Goal: Check status: Check status

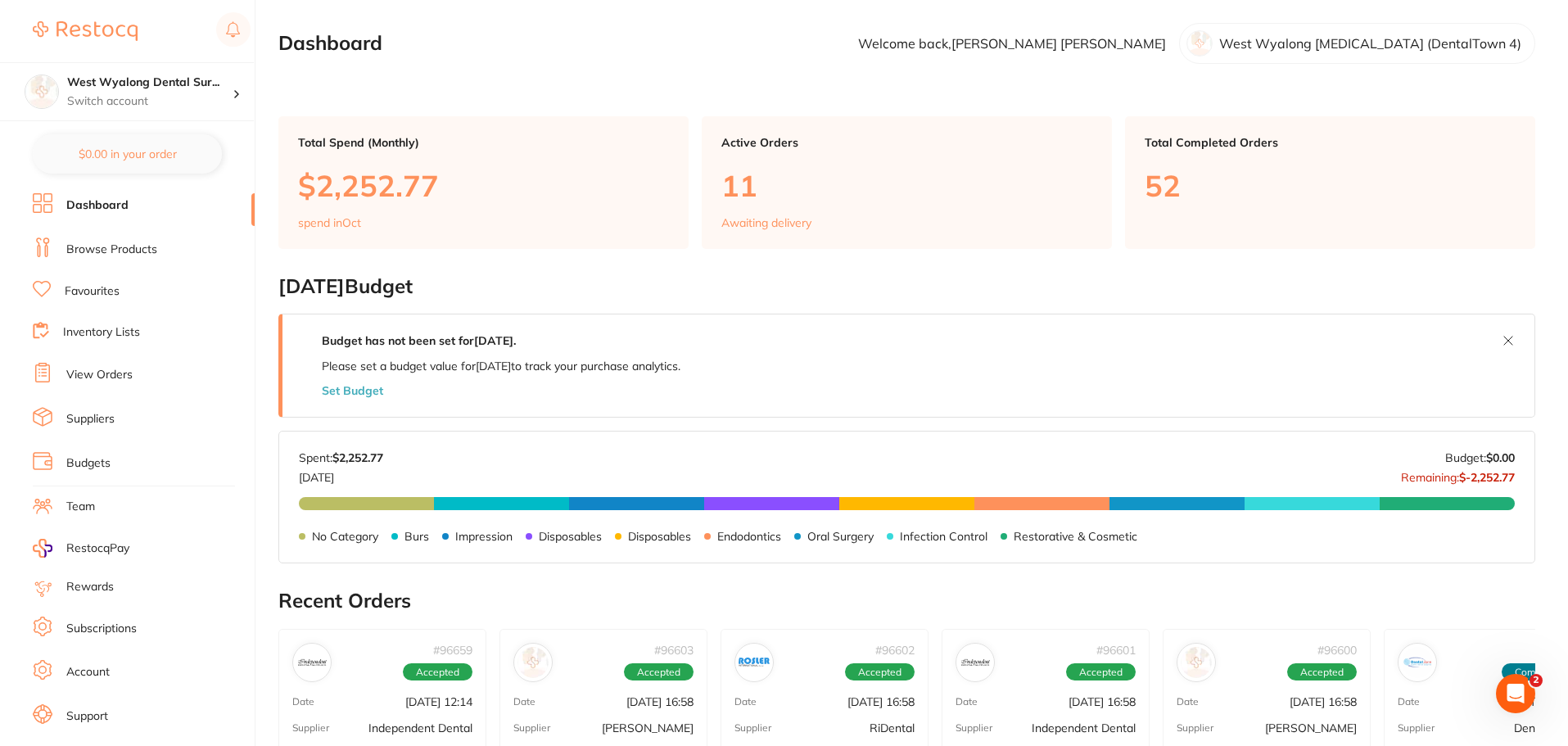
click at [83, 290] on link "Favourites" at bounding box center [92, 291] width 55 height 17
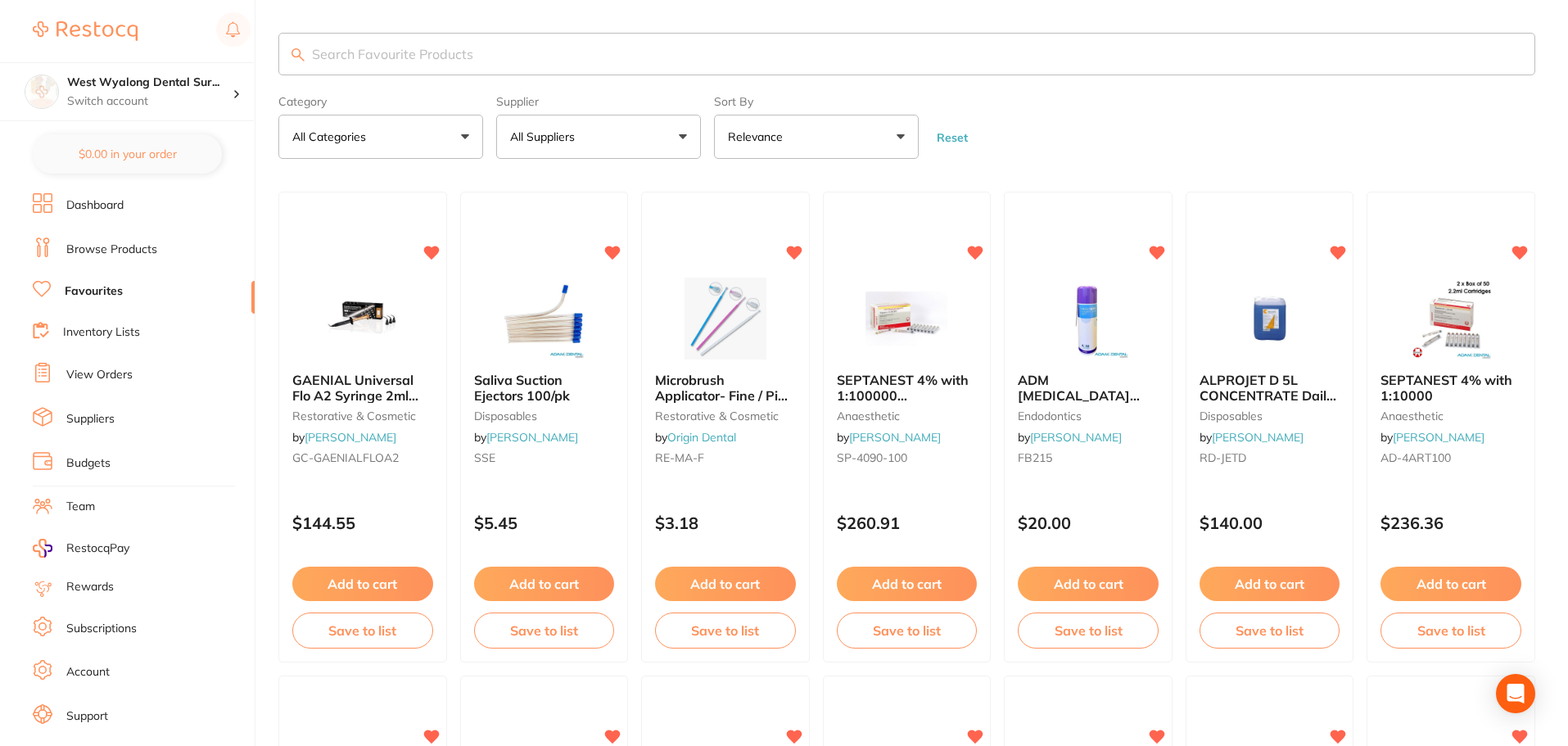
click at [421, 54] on input "search" at bounding box center [906, 53] width 1257 height 43
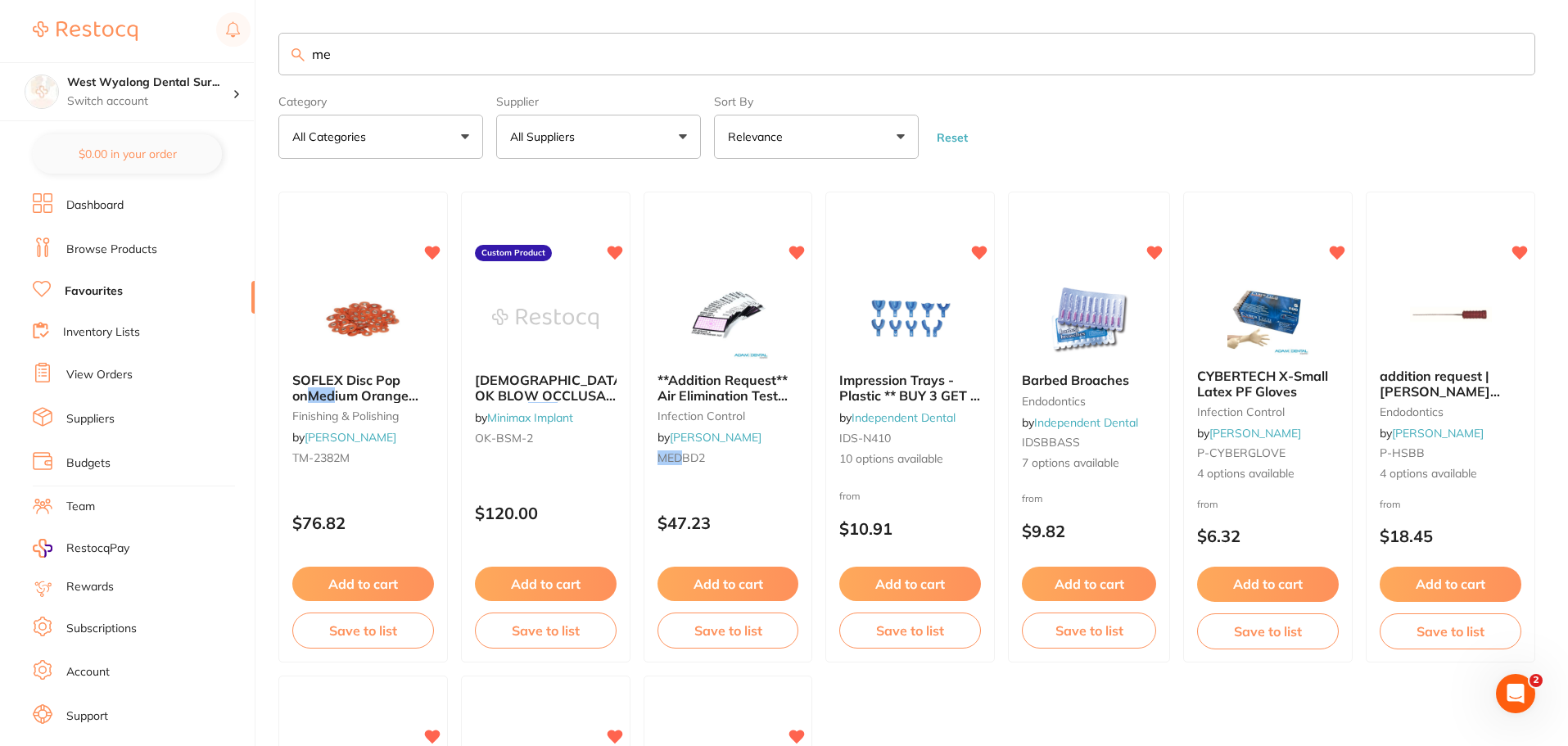
type input "m"
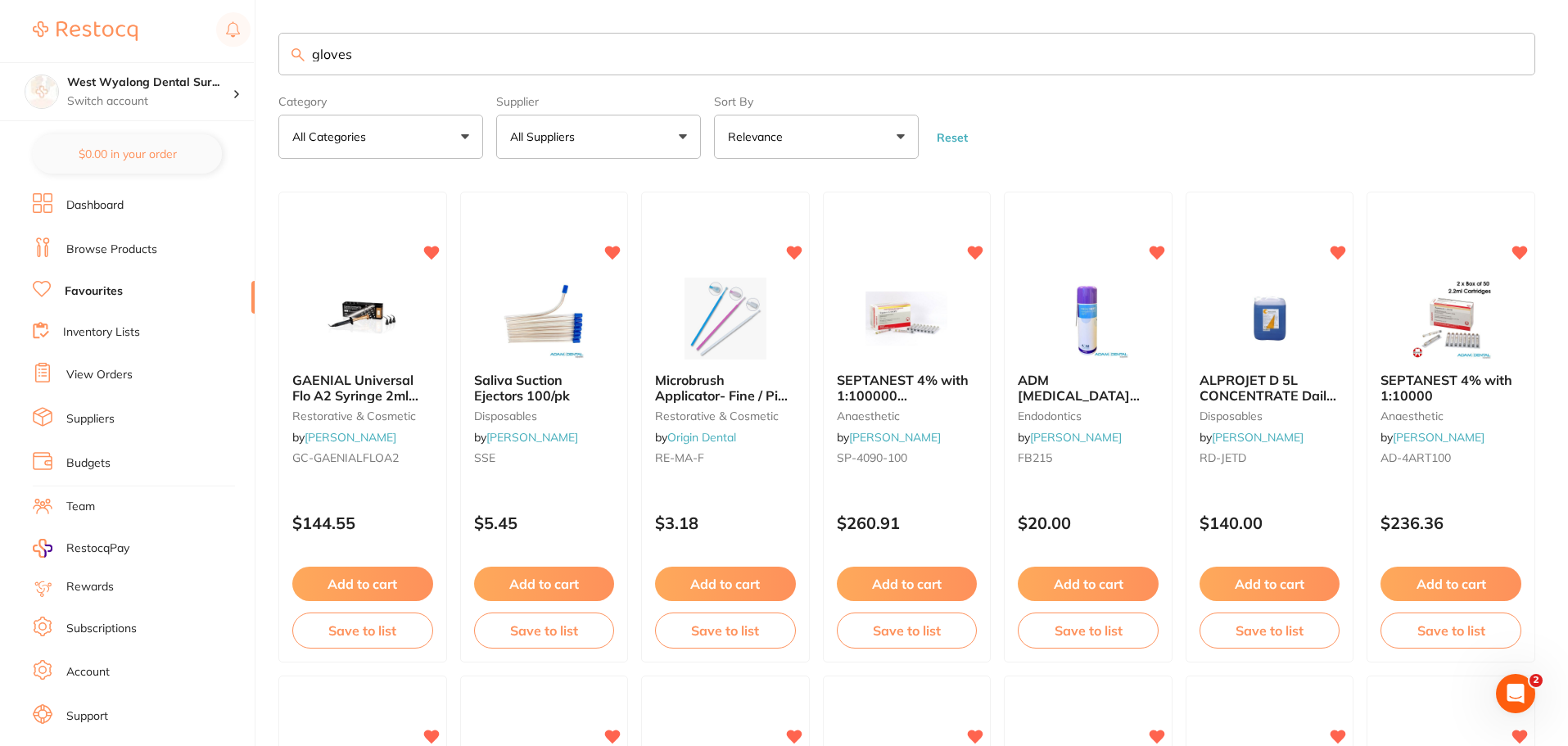
type input "gloves"
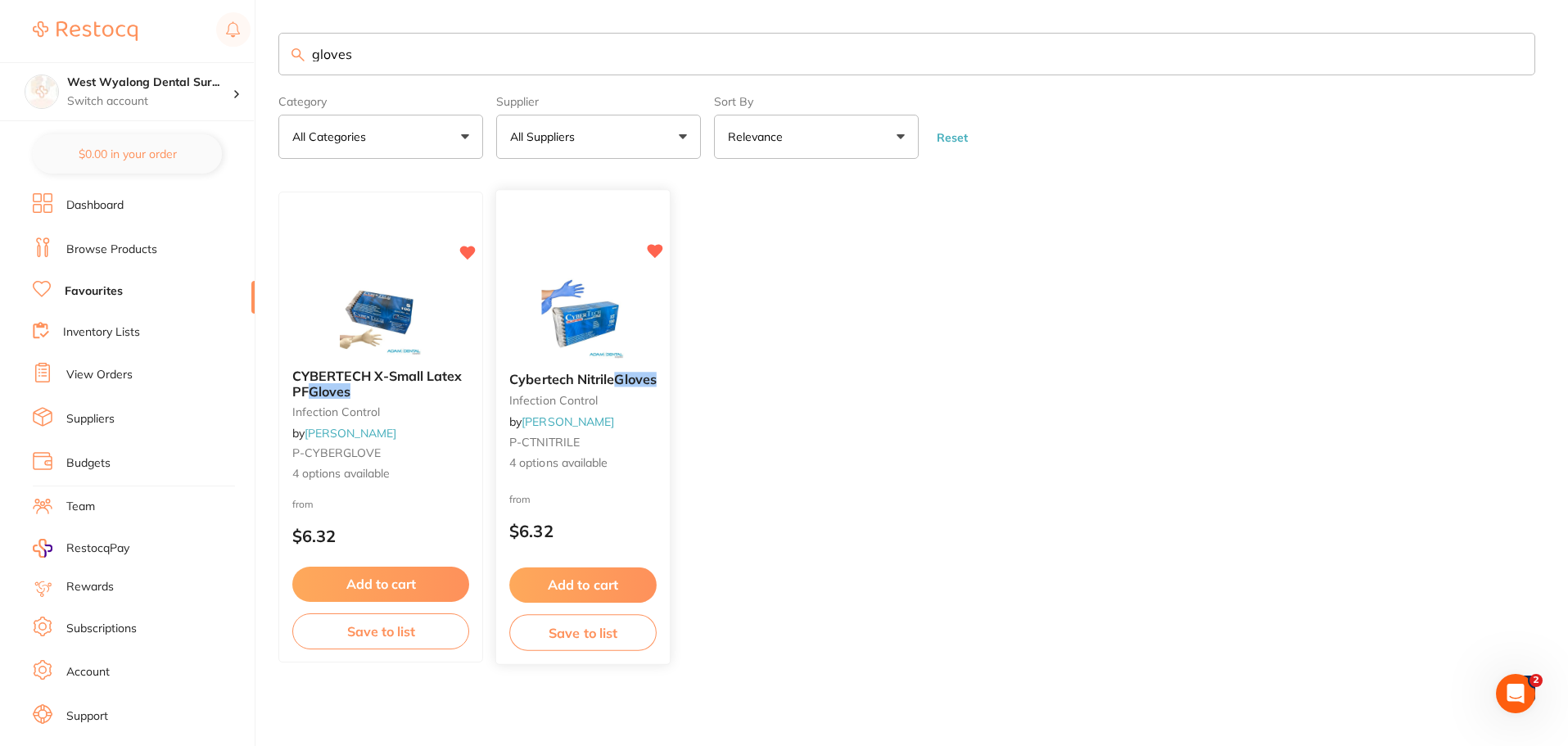
click at [542, 516] on div "from $6.32" at bounding box center [583, 519] width 174 height 59
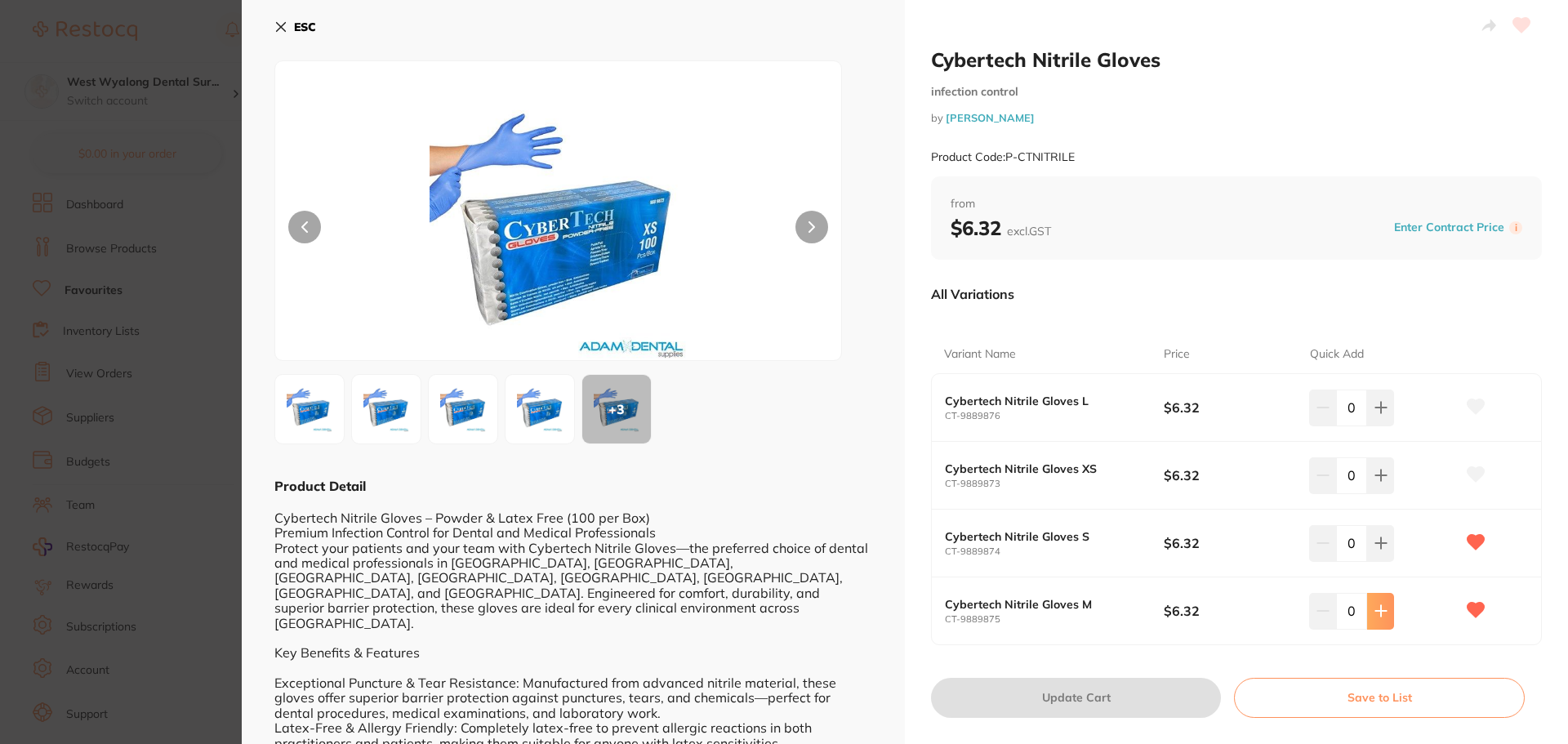
click at [1382, 609] on icon at bounding box center [1381, 611] width 13 height 13
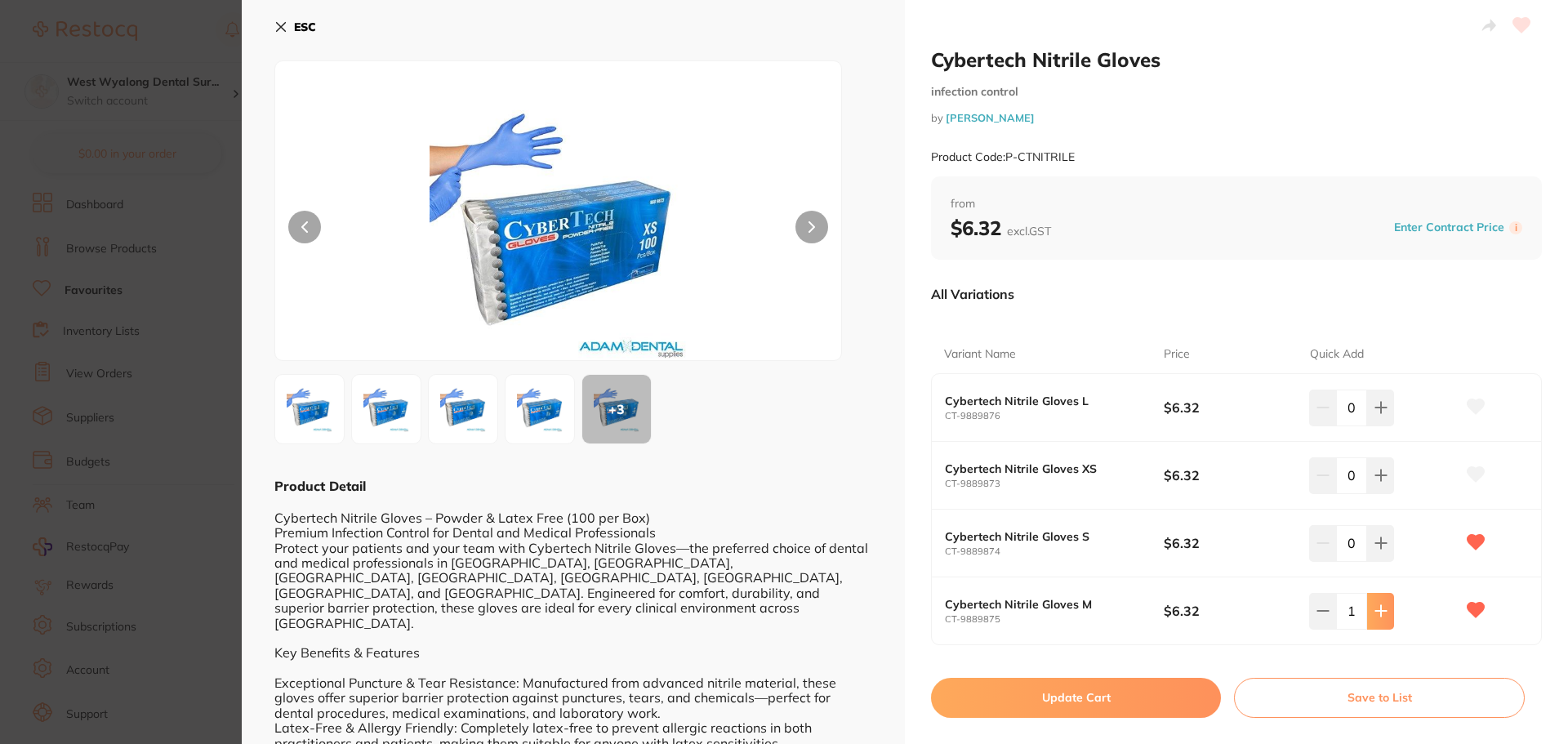
click at [1382, 609] on icon at bounding box center [1381, 611] width 13 height 13
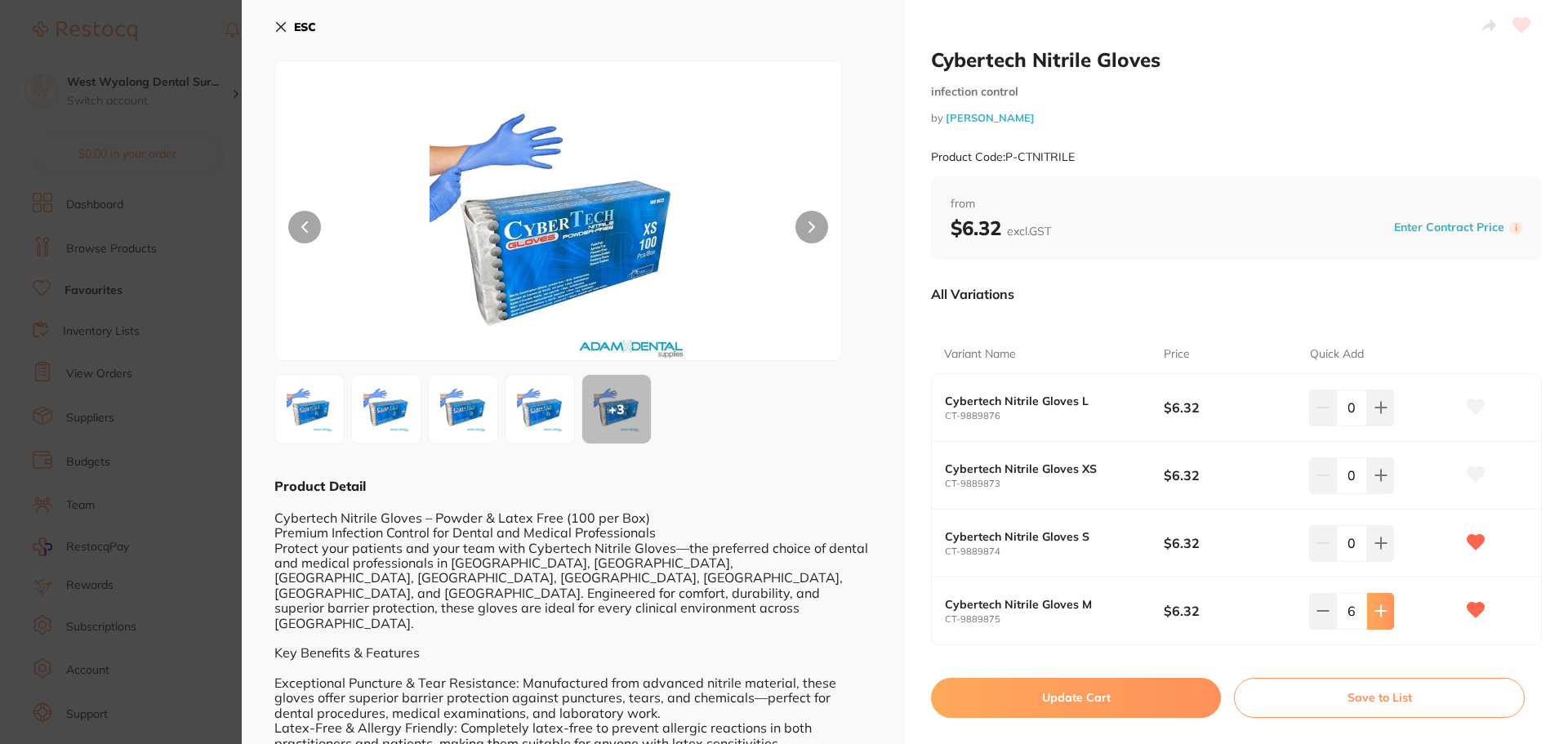
click at [1382, 609] on icon at bounding box center [1381, 611] width 13 height 13
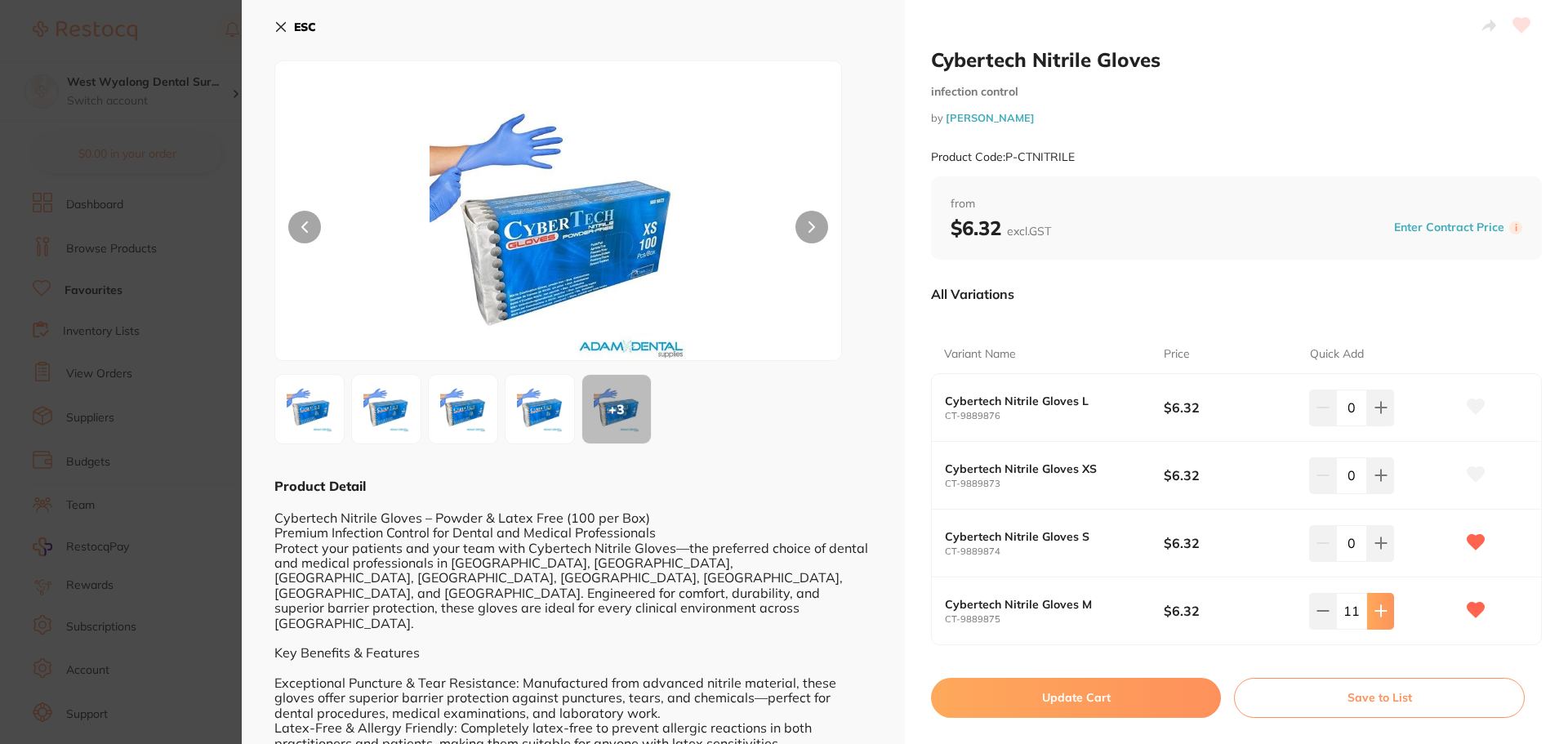
click at [1382, 609] on icon at bounding box center [1381, 611] width 13 height 13
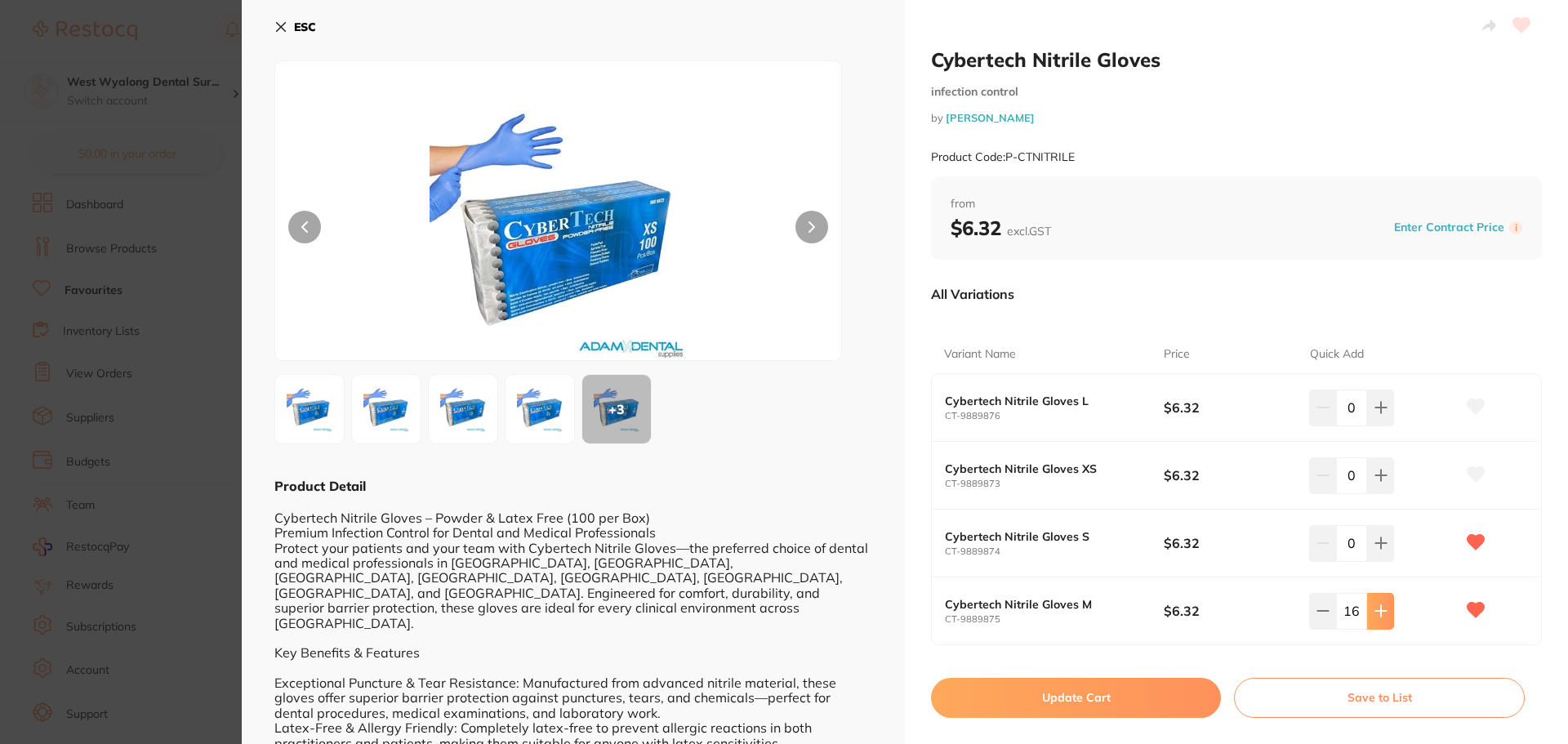
click at [1382, 609] on icon at bounding box center [1381, 611] width 13 height 13
type input "20"
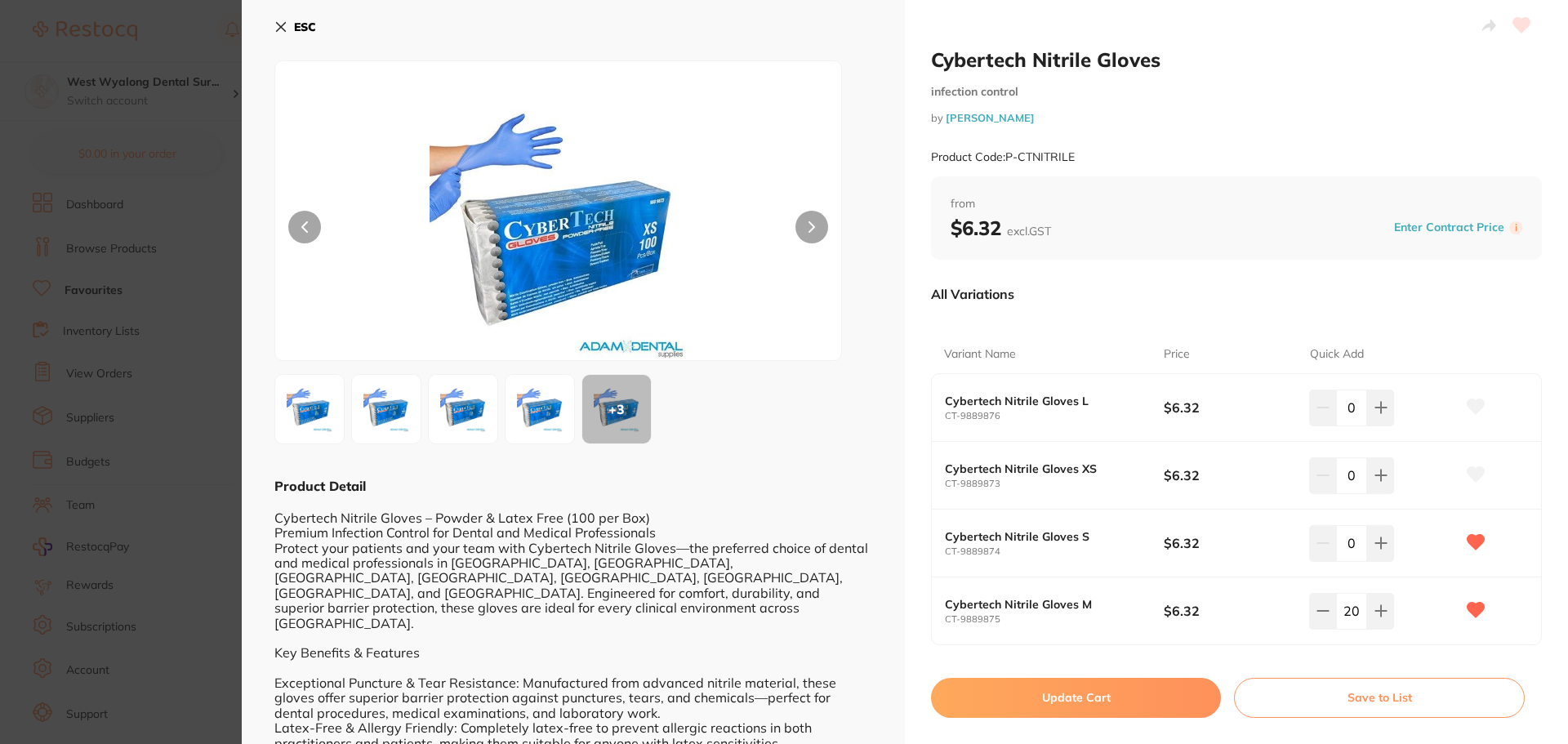
click at [1053, 703] on button "Update Cart" at bounding box center [1076, 697] width 290 height 39
checkbox input "false"
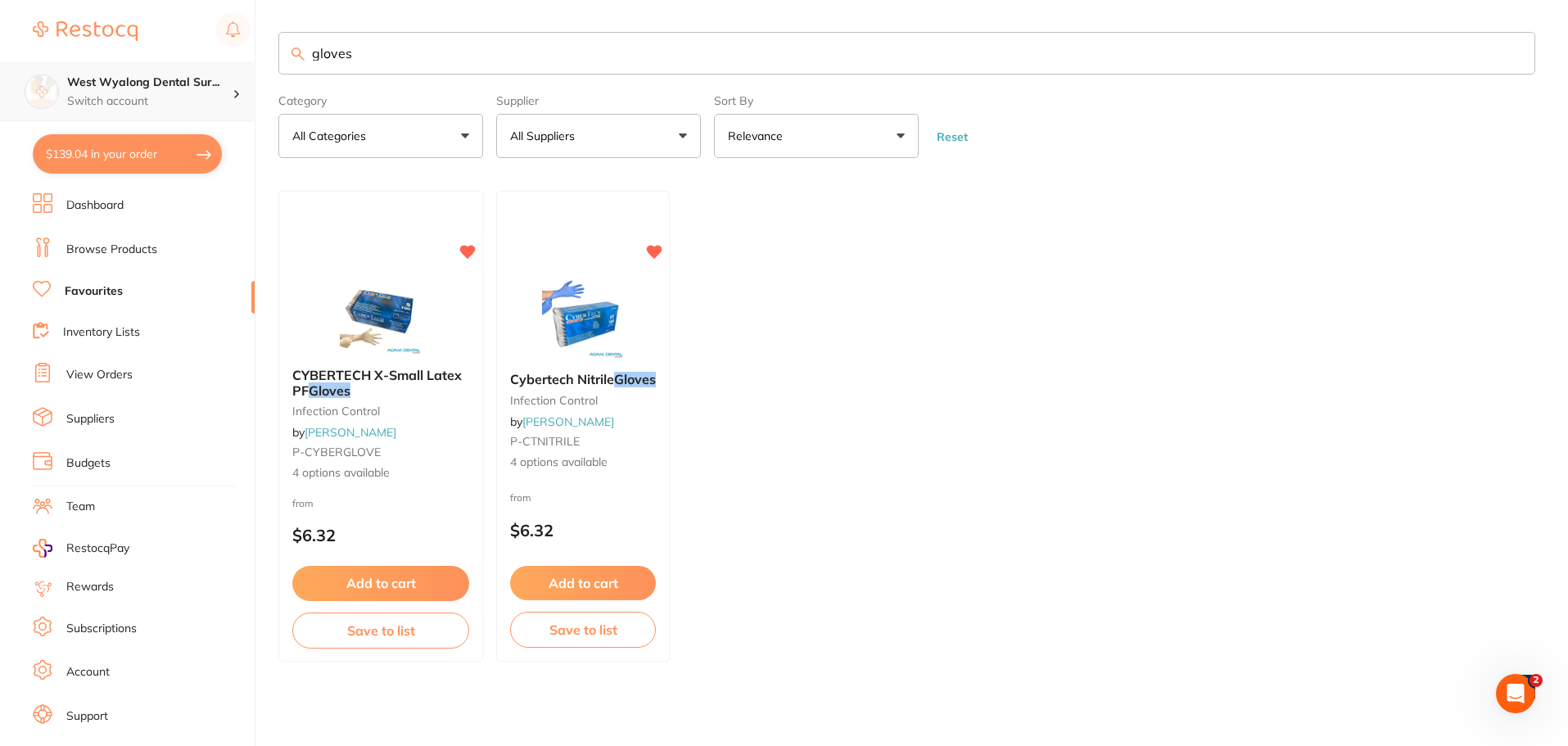
scroll to position [1, 0]
drag, startPoint x: 376, startPoint y: 61, endPoint x: 145, endPoint y: 119, distance: 238.2
click at [145, 119] on div "$139.04 West Wyalong Dental Sur... Switch account West Wyalong [MEDICAL_DATA] (…" at bounding box center [784, 372] width 1568 height 746
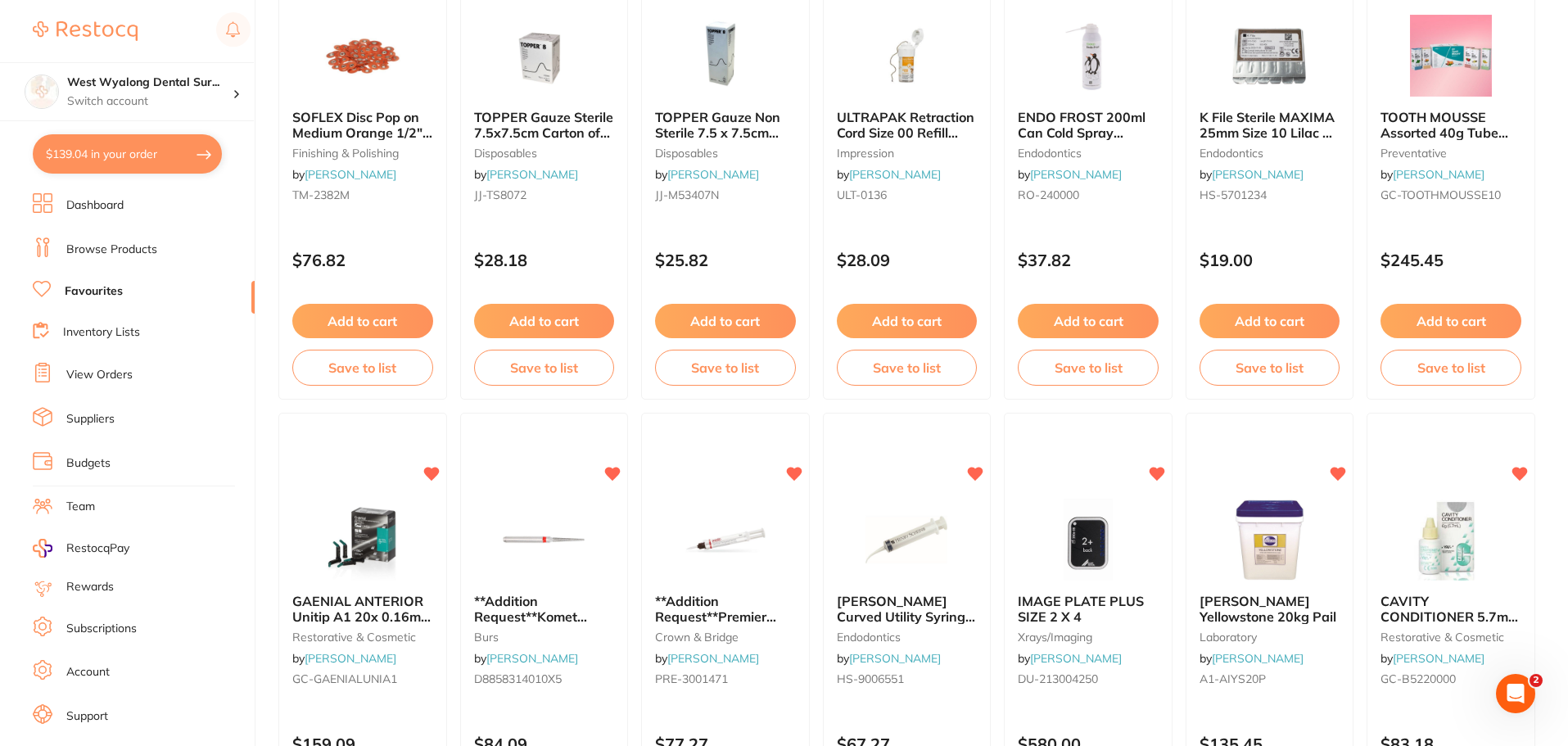
scroll to position [2294, 0]
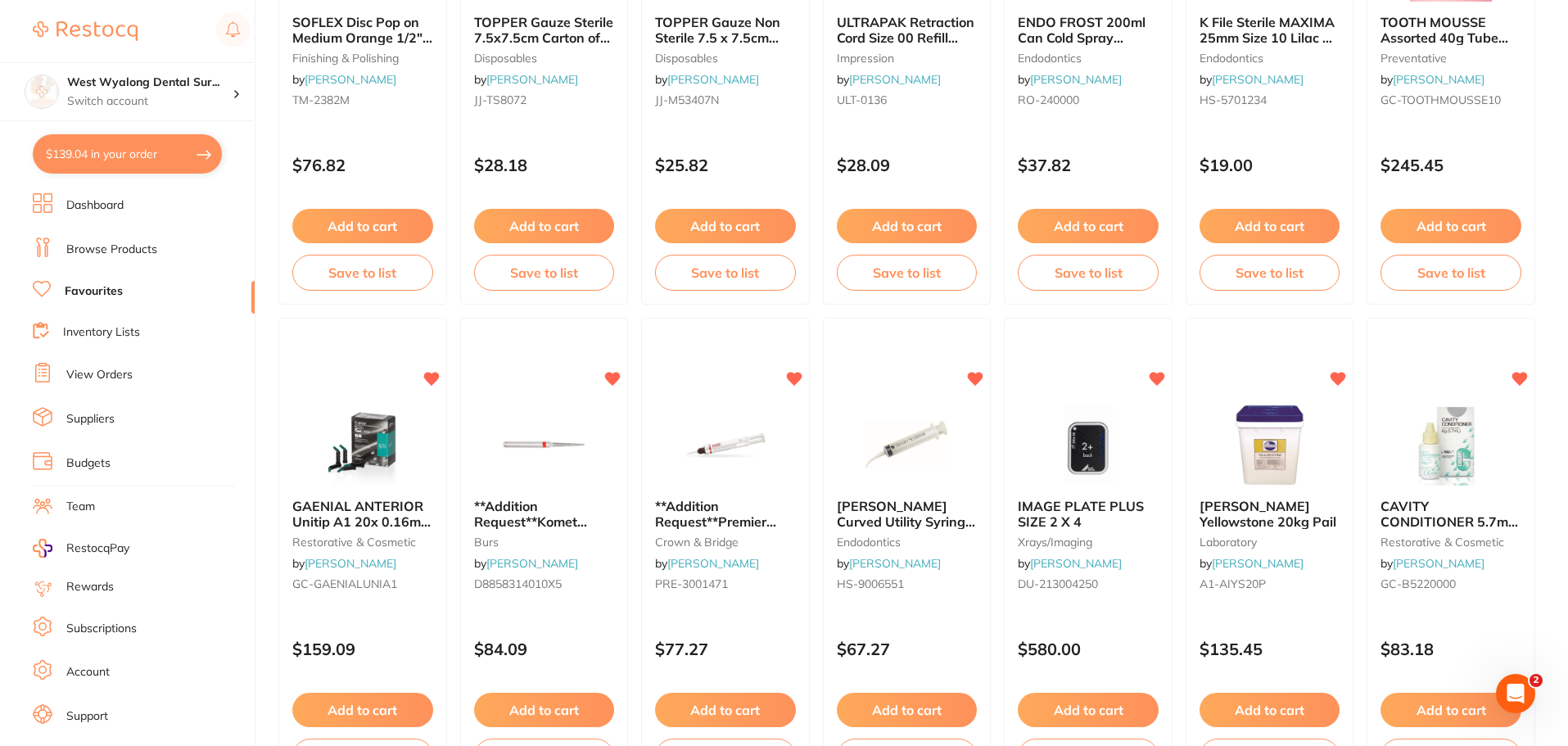
click at [108, 370] on link "View Orders" at bounding box center [100, 375] width 66 height 17
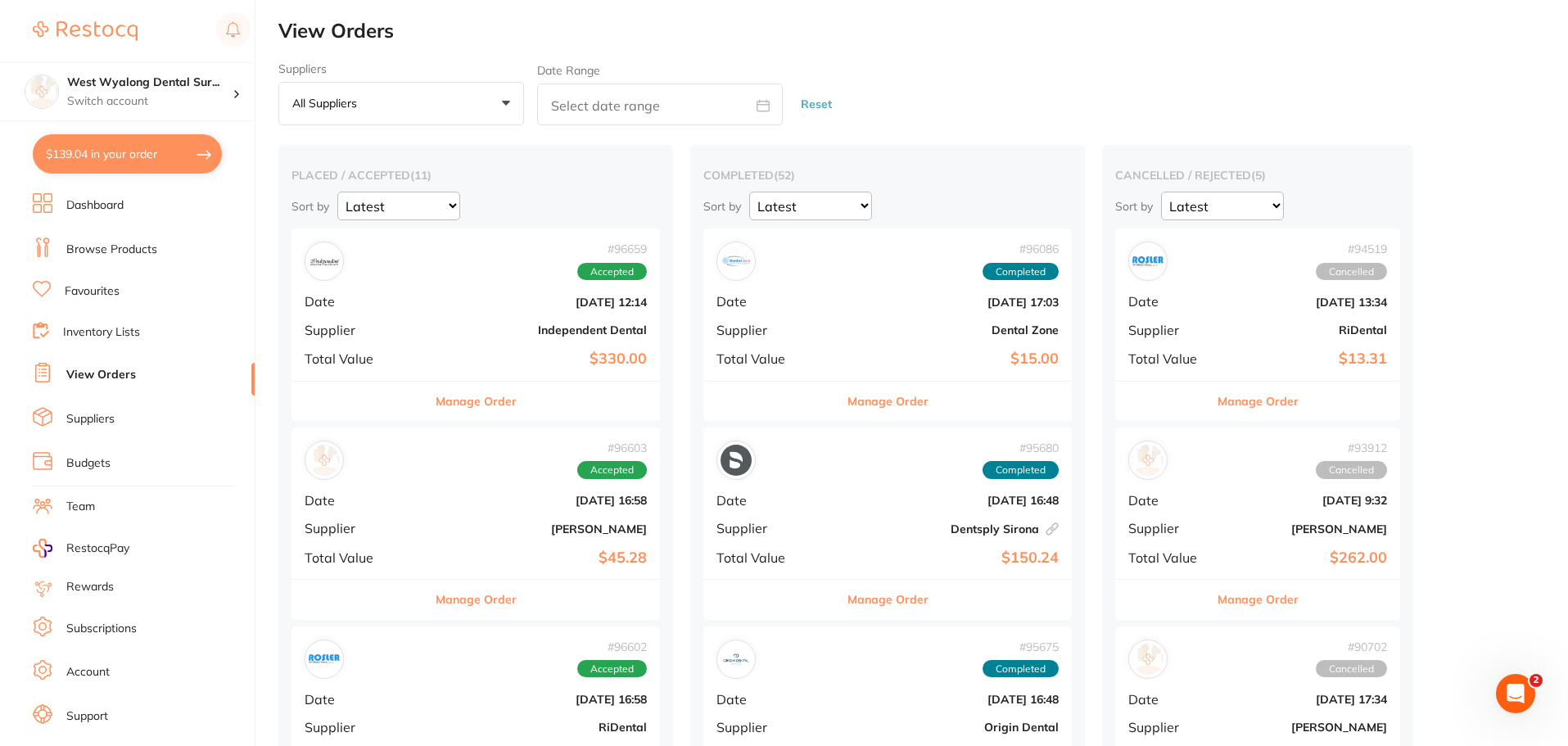
click at [427, 332] on b "Independent Dental" at bounding box center [537, 330] width 219 height 13
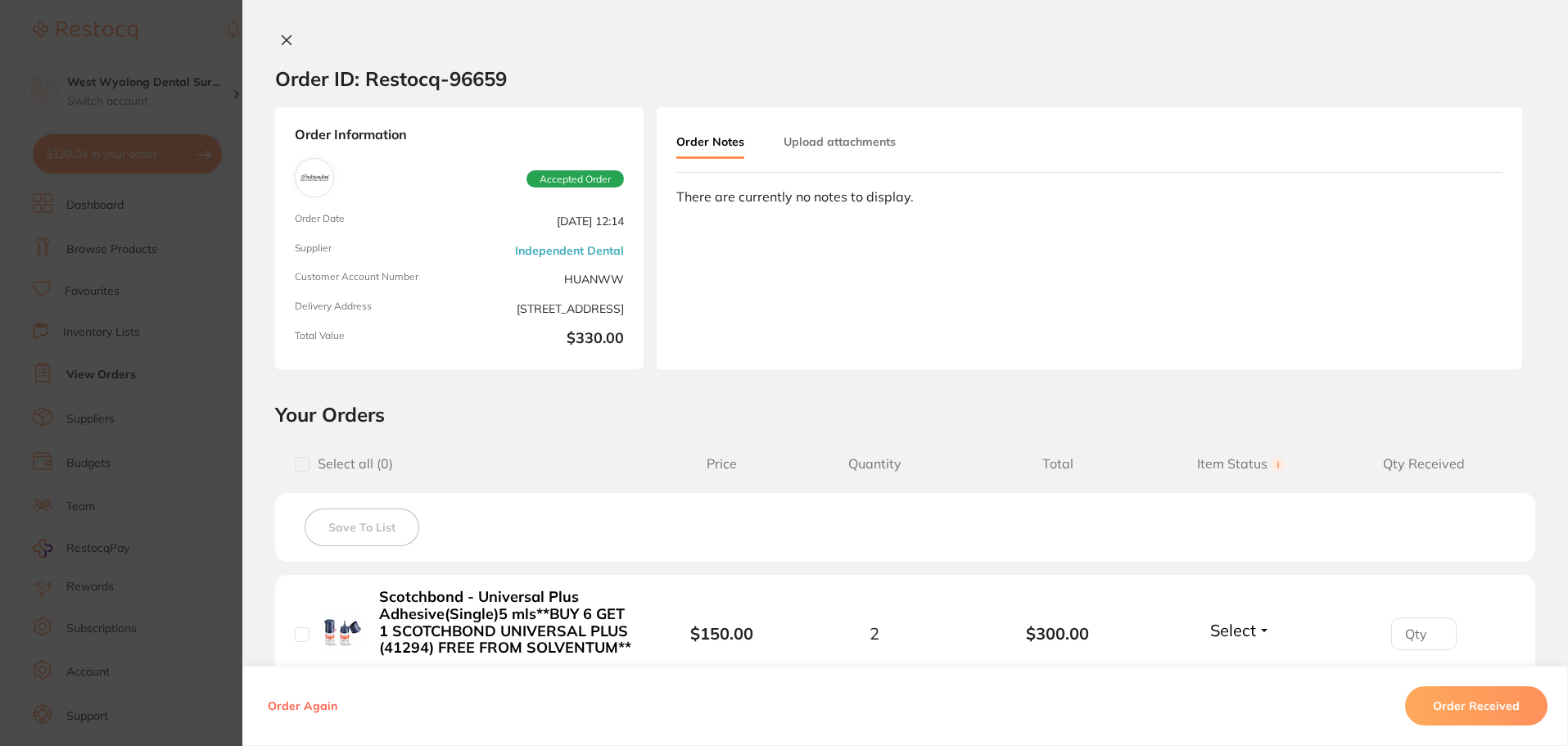
click at [290, 35] on button at bounding box center [287, 41] width 23 height 17
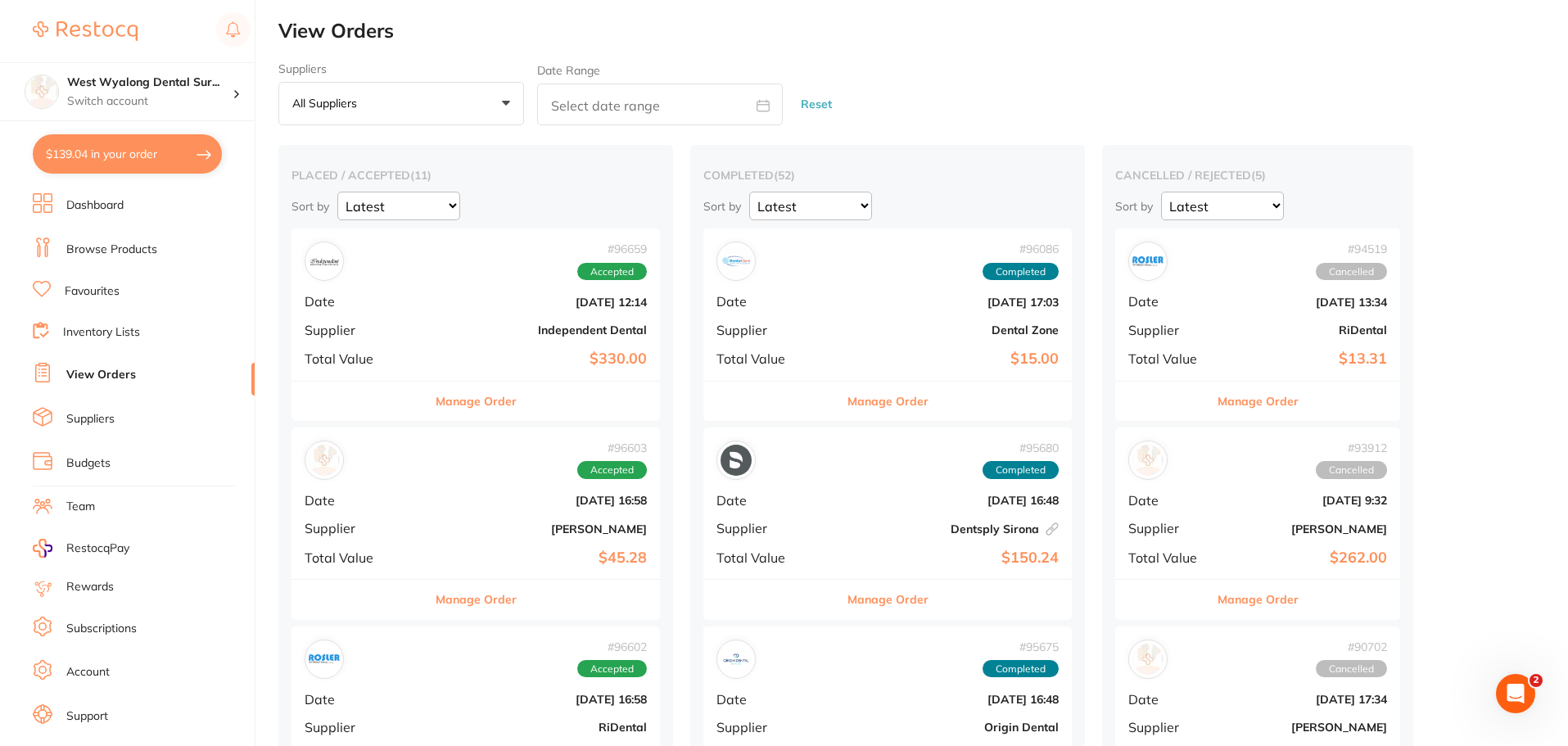
click at [427, 488] on div "# 96603 Accepted Date [DATE] 16:58 Supplier [PERSON_NAME] Total Value $45.28" at bounding box center [475, 503] width 368 height 151
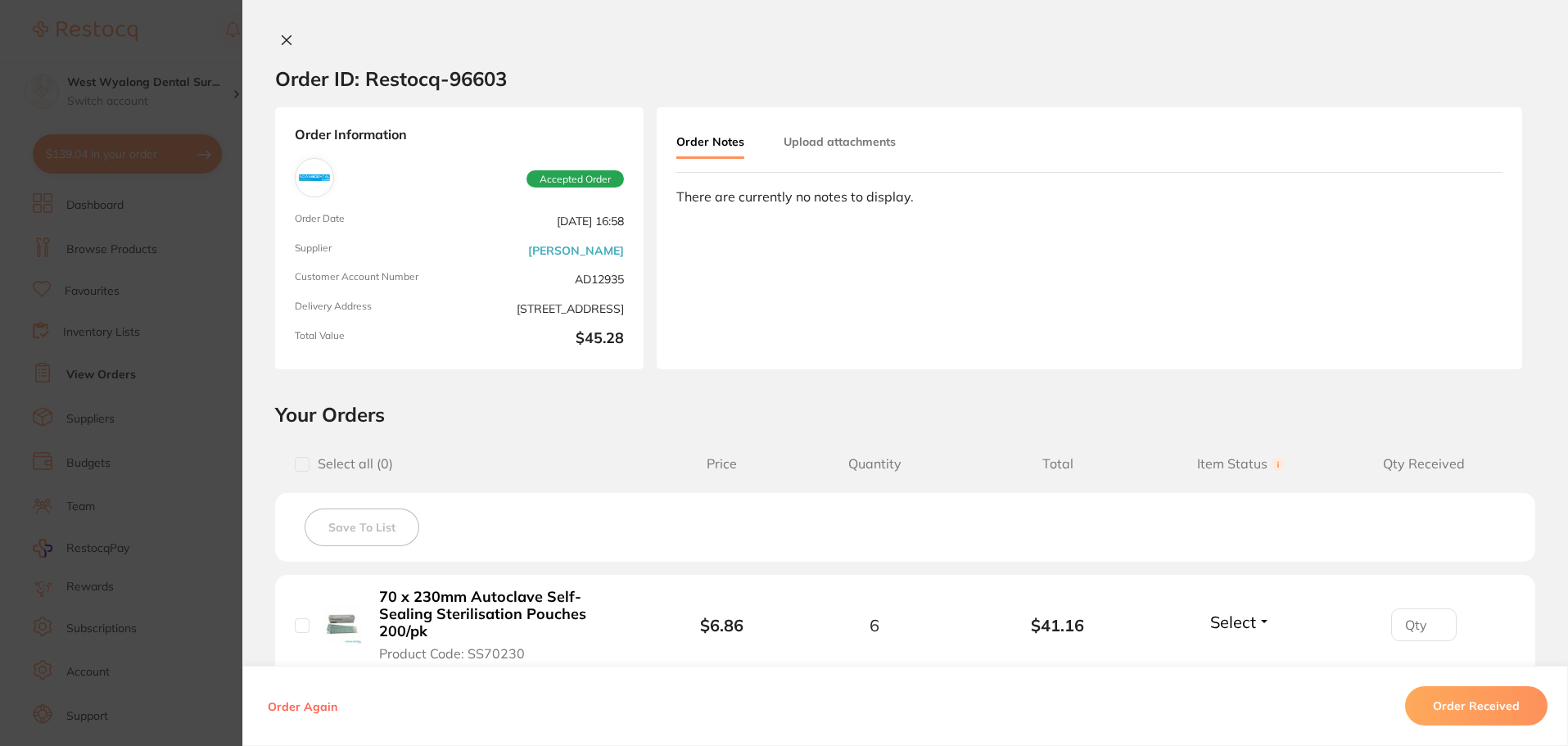
click at [277, 32] on div "Order ID: Restocq- 96603 Order Information Accepted Order Order Date [DATE] 16:…" at bounding box center [905, 373] width 1325 height 746
click at [281, 36] on icon at bounding box center [286, 39] width 13 height 13
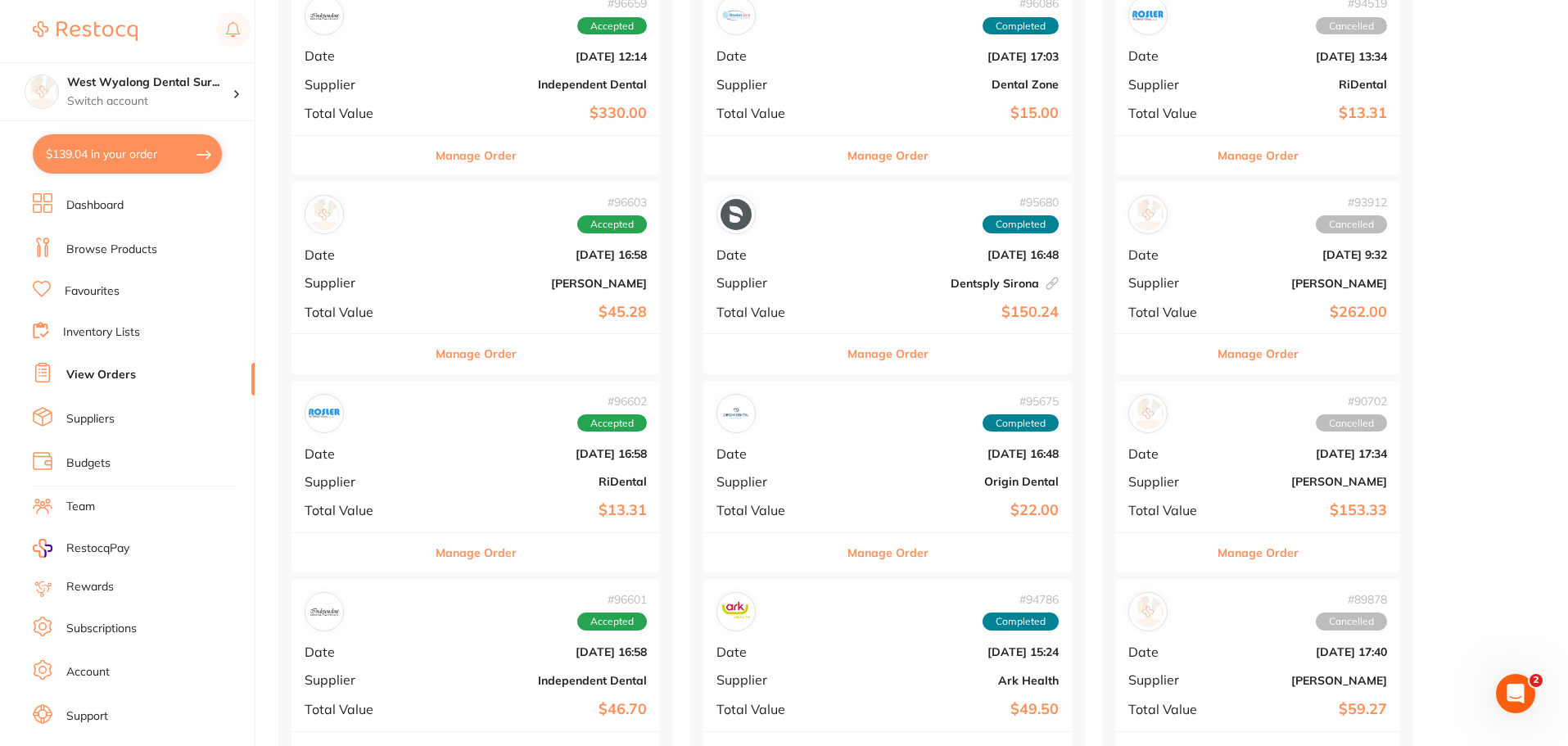
scroll to position [328, 0]
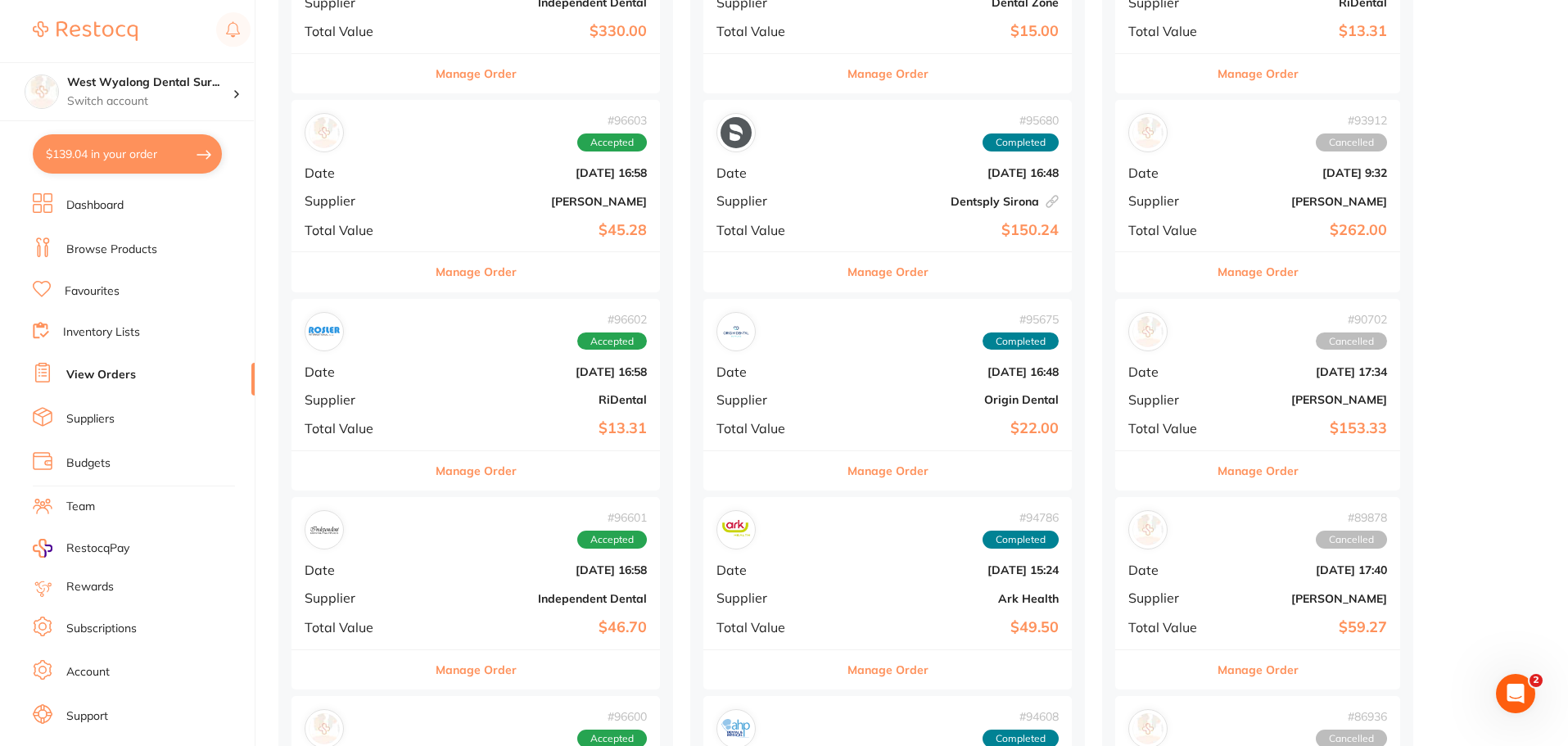
click at [427, 435] on b "$13.31" at bounding box center [537, 429] width 219 height 17
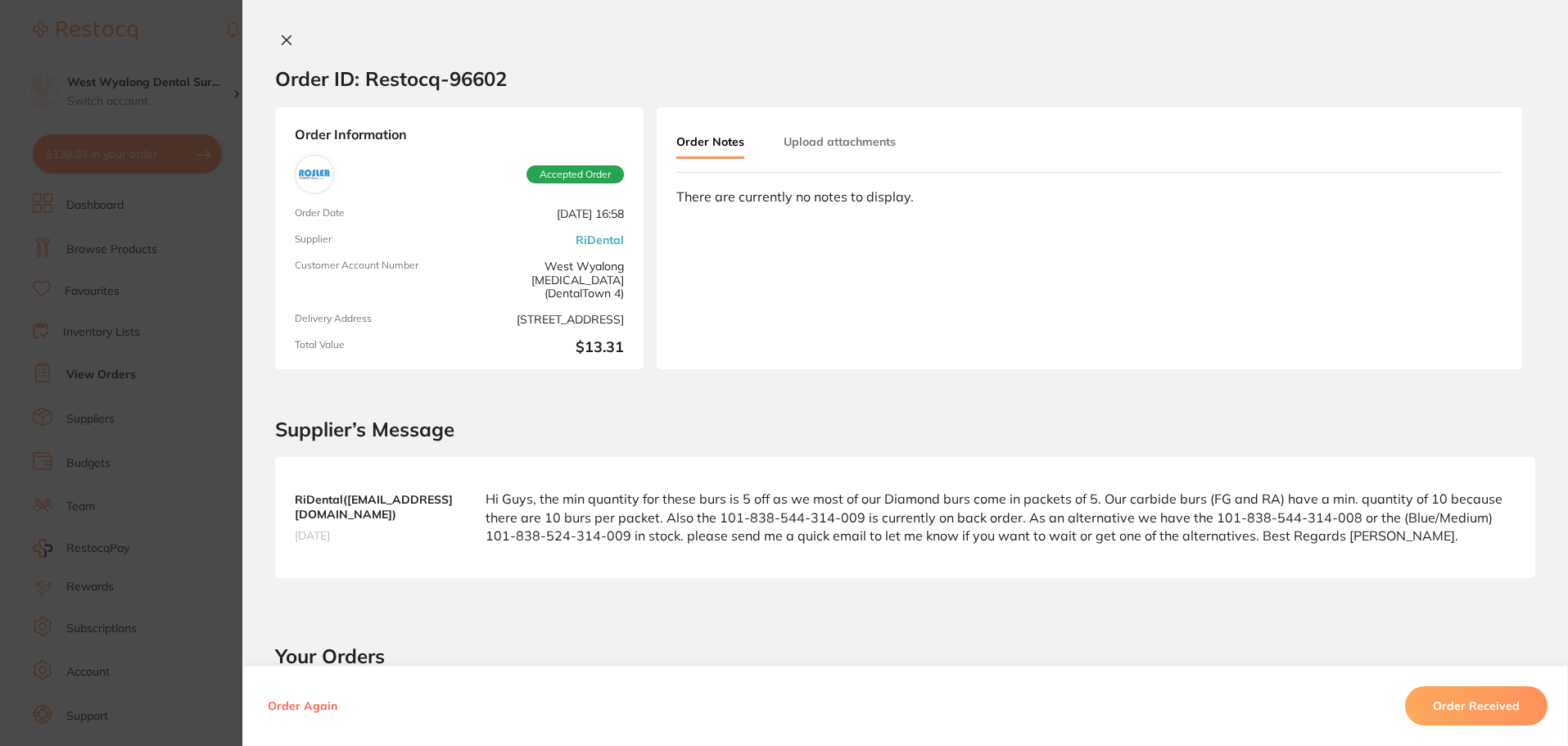
click at [282, 37] on icon at bounding box center [287, 40] width 9 height 9
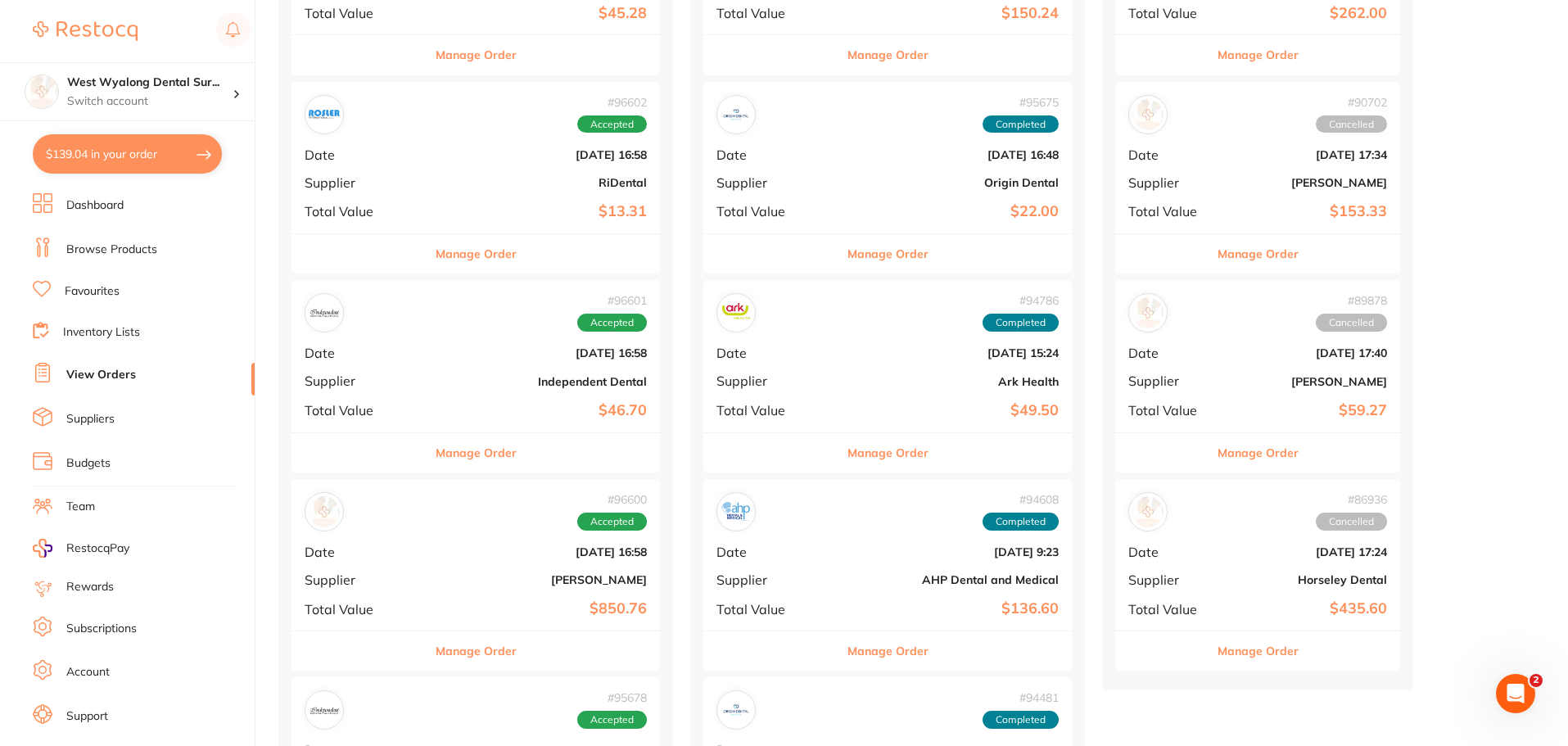
scroll to position [574, 0]
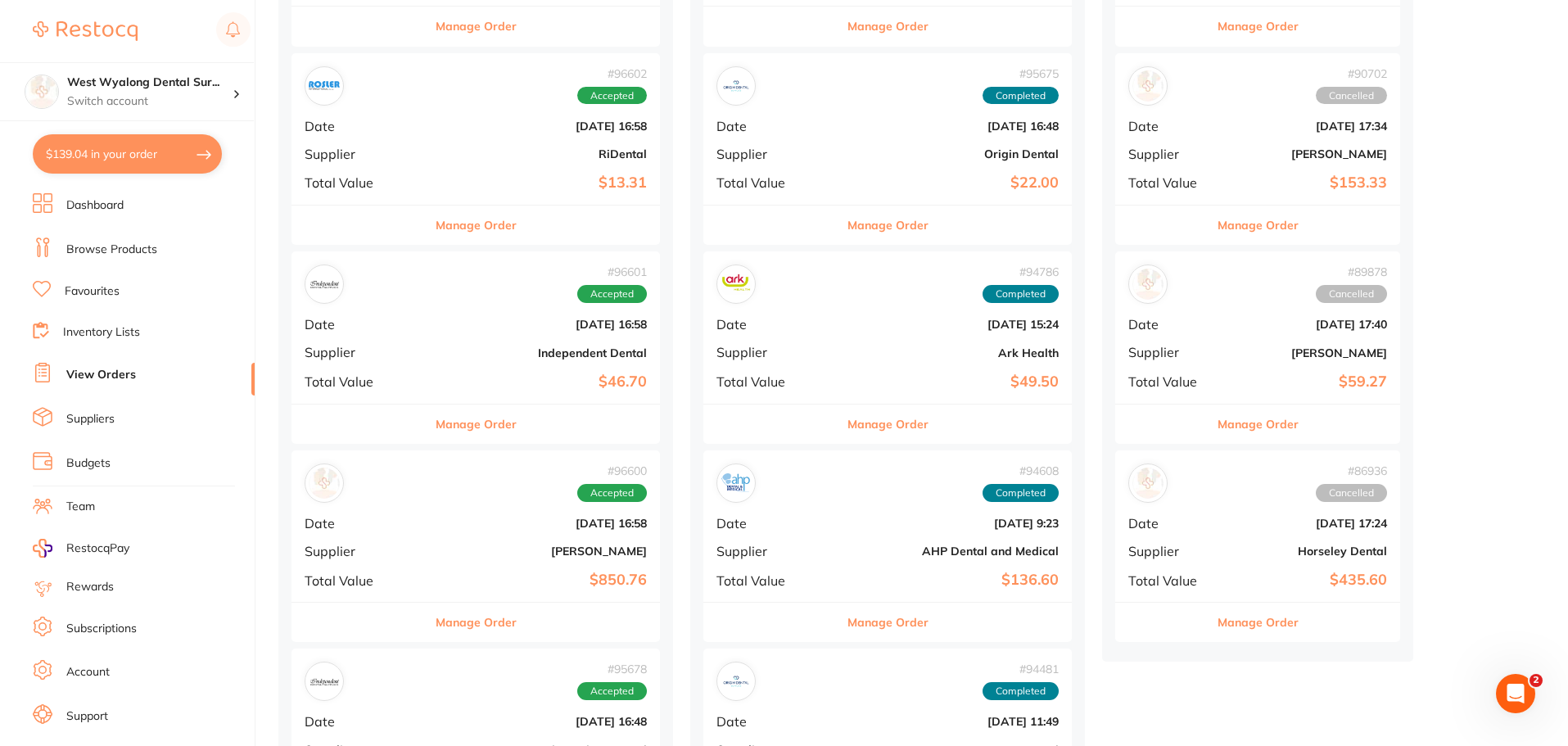
click at [435, 410] on button "Manage Order" at bounding box center [475, 424] width 81 height 39
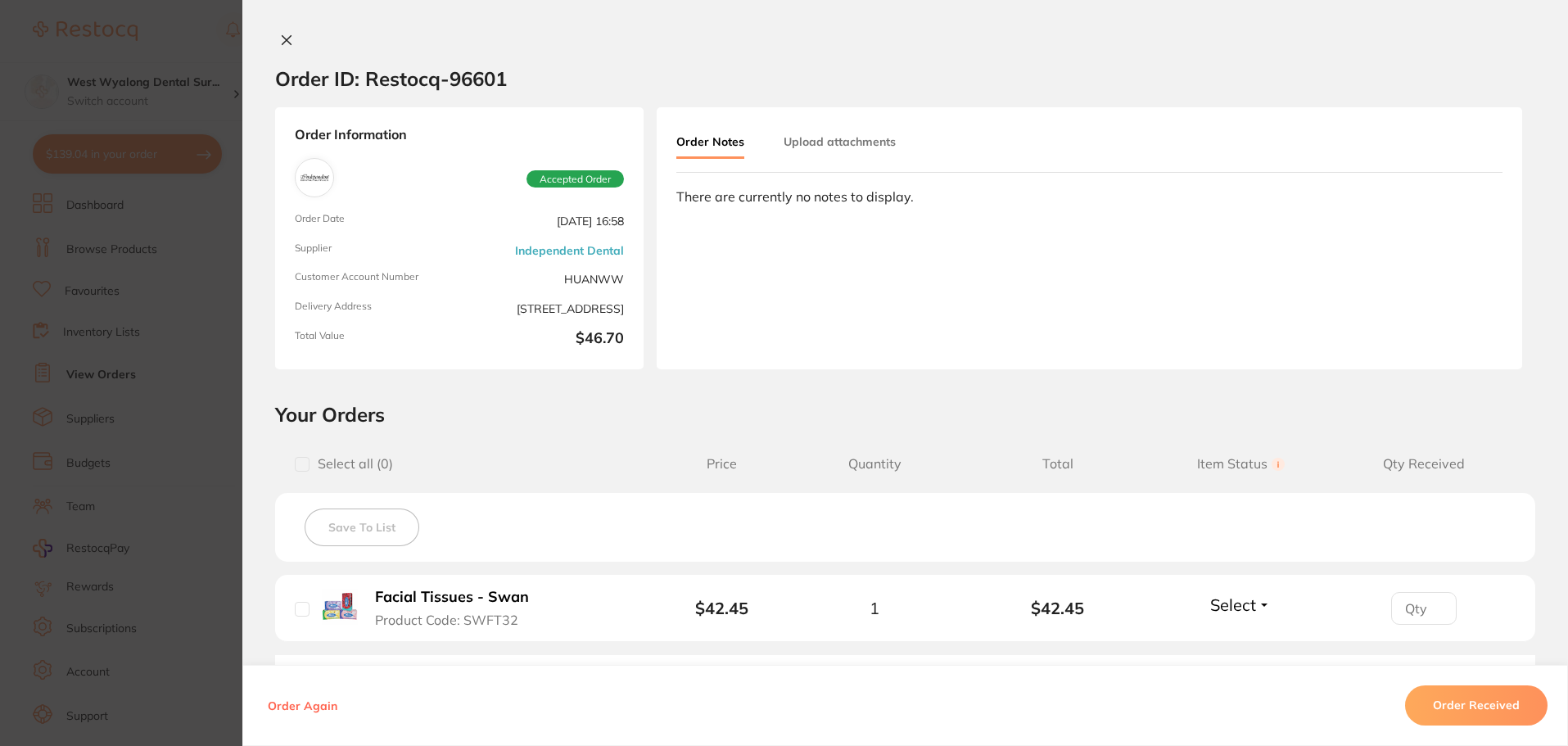
click at [288, 38] on icon at bounding box center [286, 39] width 13 height 13
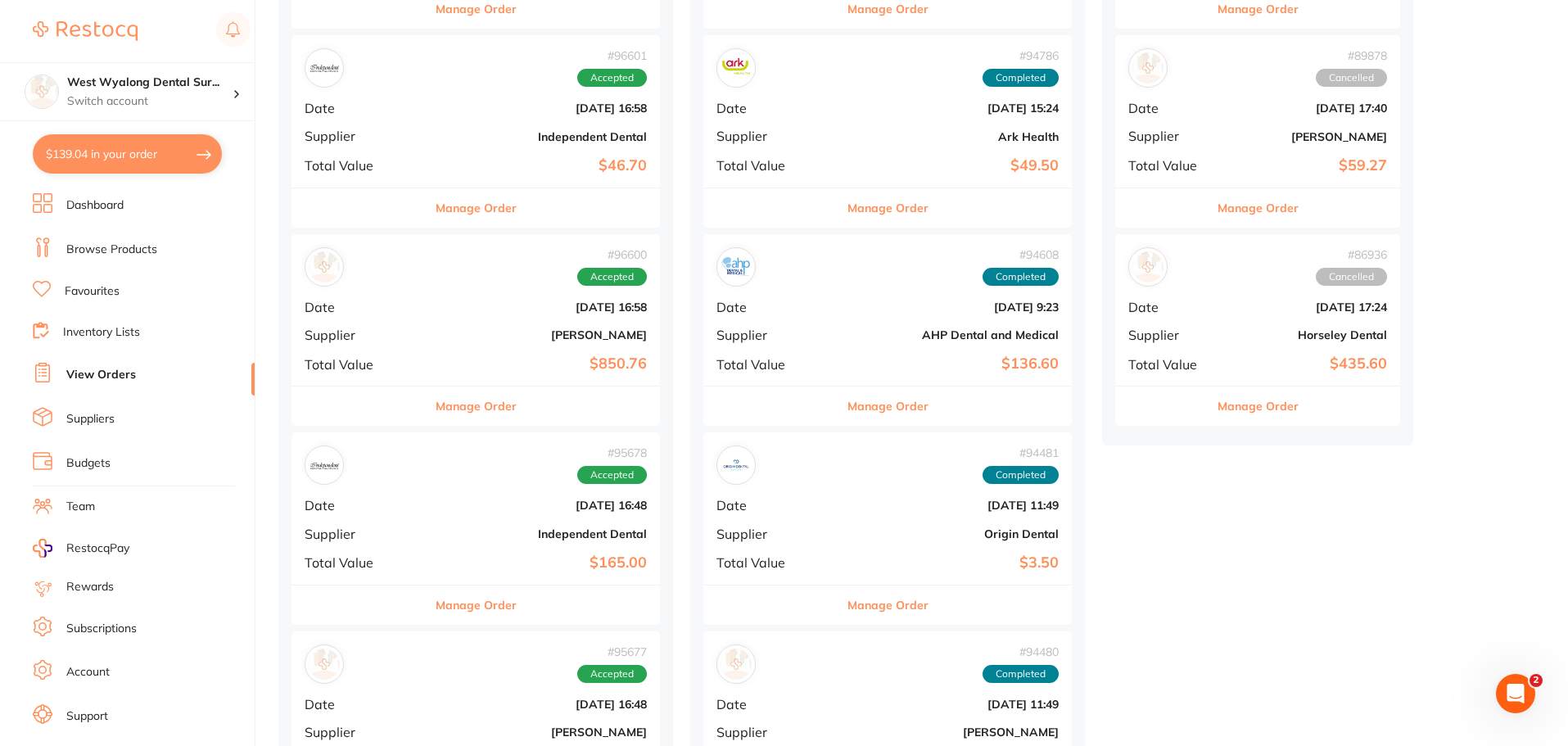
scroll to position [819, 0]
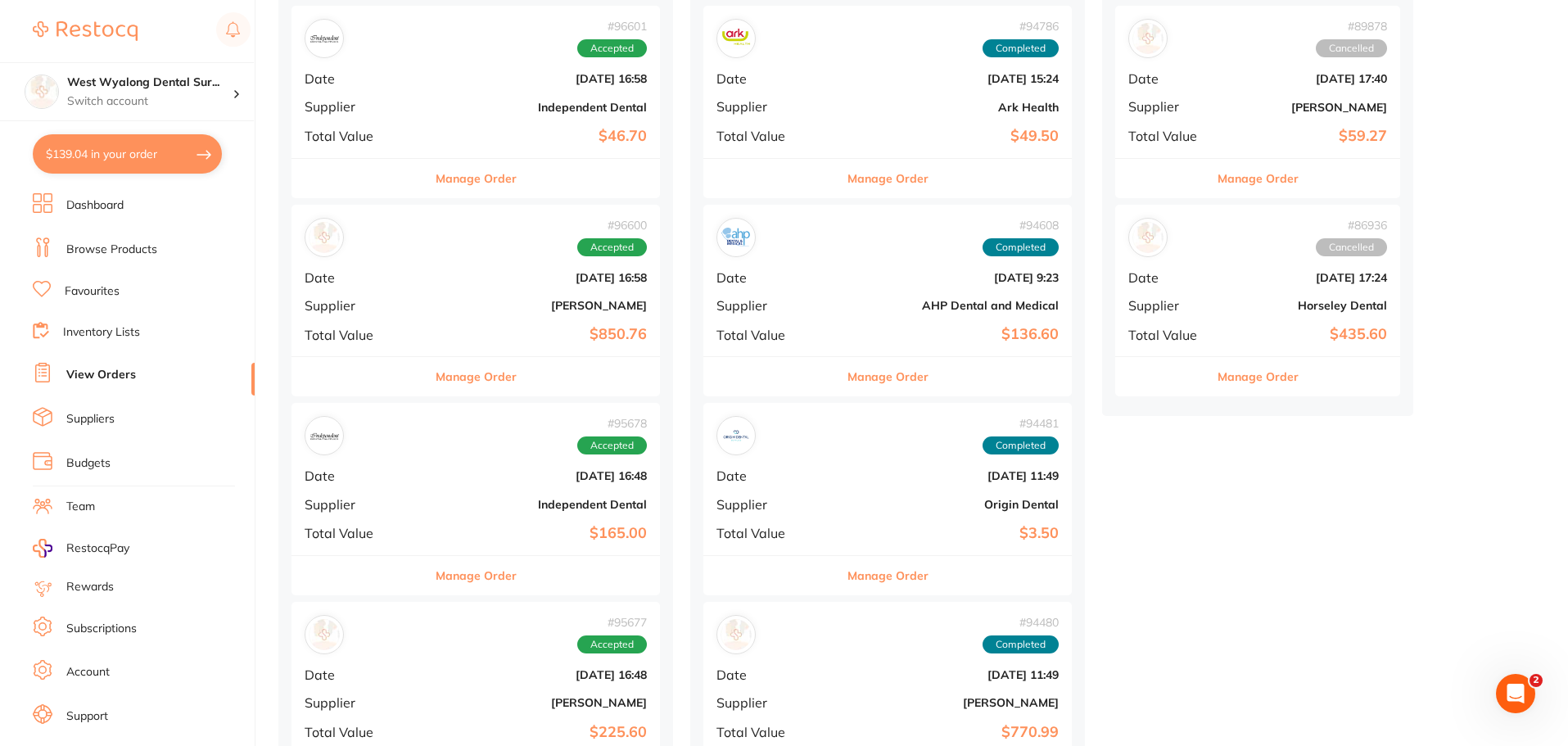
click at [427, 471] on b "[DATE] 16:48" at bounding box center [537, 476] width 219 height 13
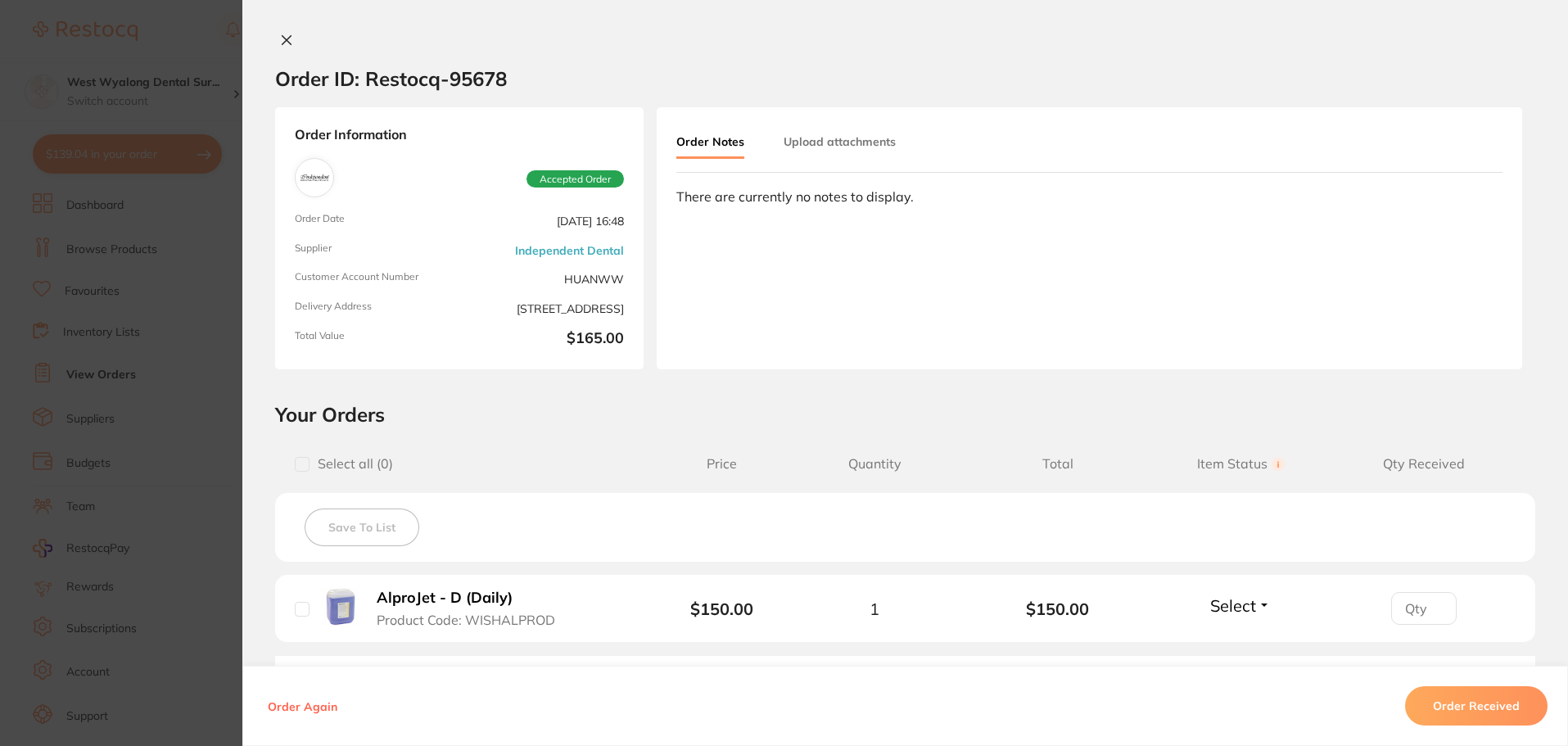
drag, startPoint x: 288, startPoint y: 43, endPoint x: 302, endPoint y: 150, distance: 107.9
click at [287, 42] on icon at bounding box center [286, 39] width 13 height 13
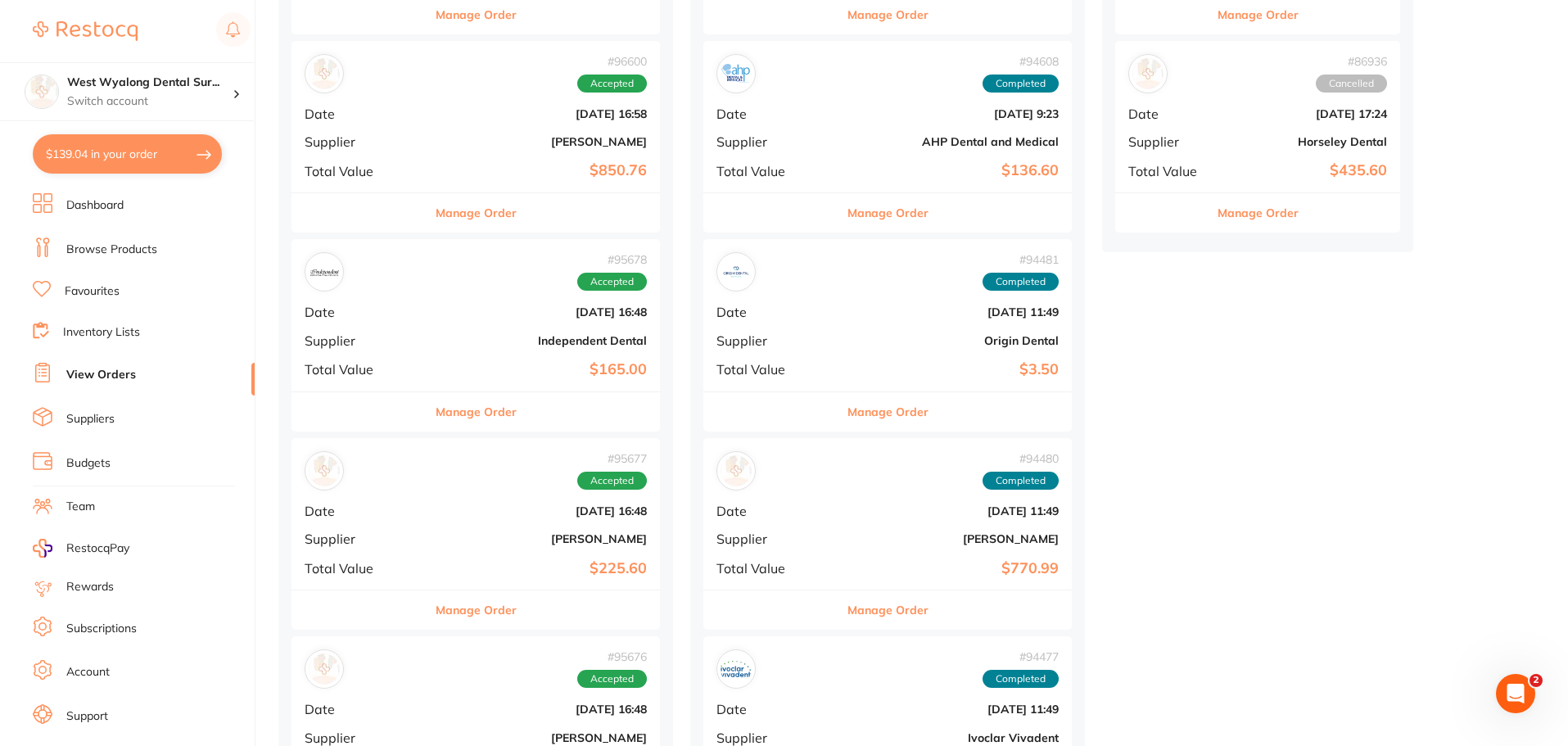
click at [361, 587] on div "# 95677 Accepted Date [DATE] 16:48 Supplier [PERSON_NAME] Total Value $225.60" at bounding box center [475, 513] width 368 height 151
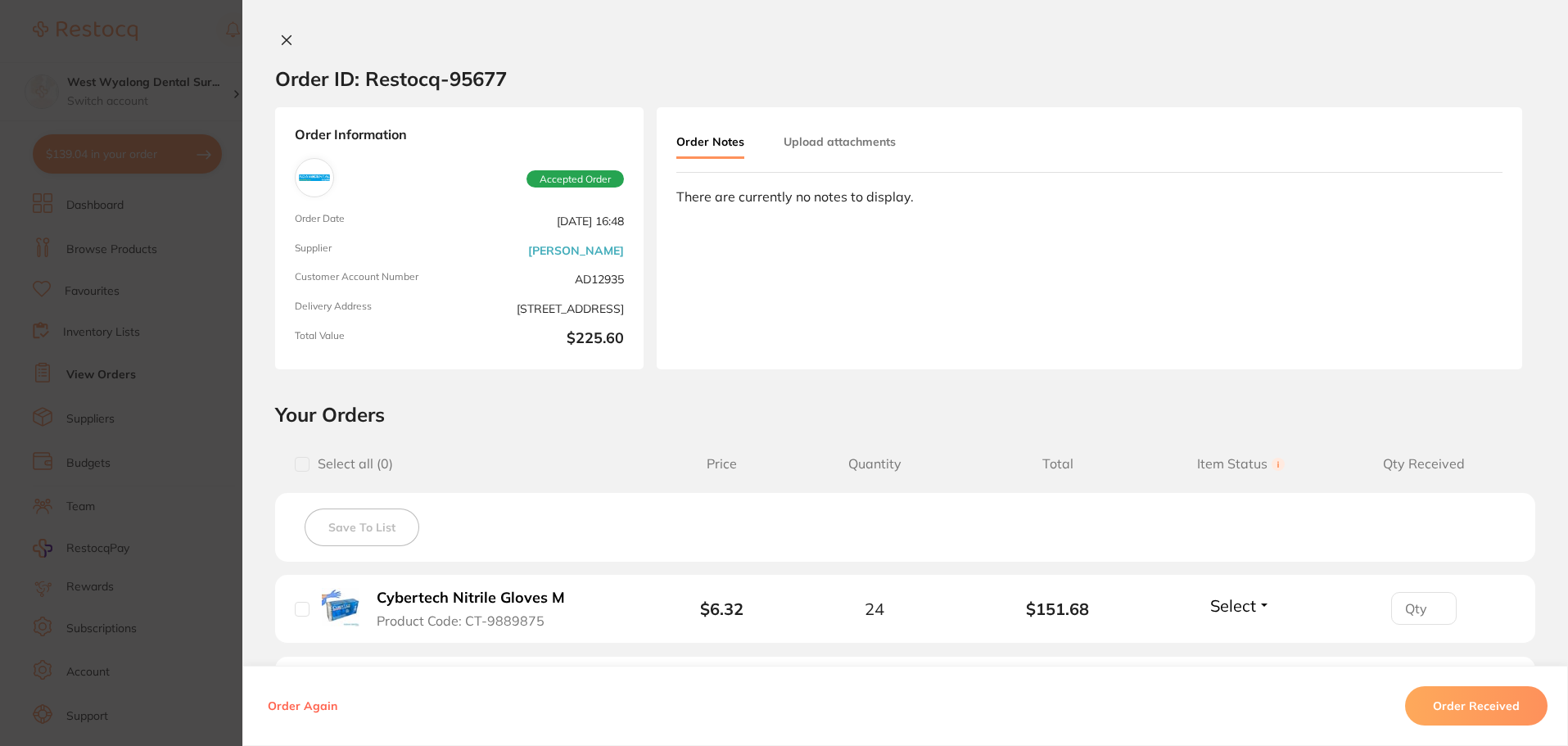
click at [282, 43] on icon at bounding box center [286, 39] width 13 height 13
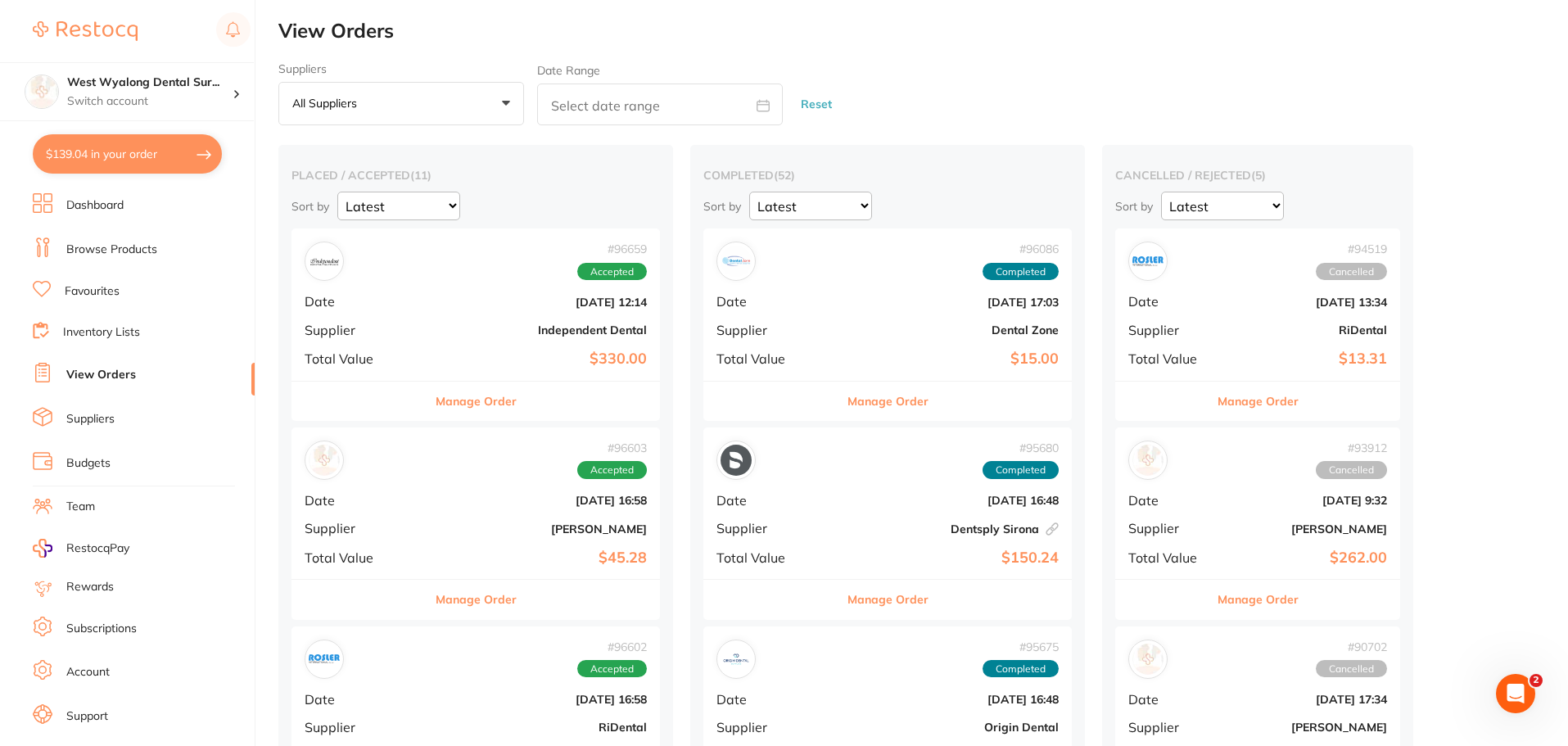
click at [757, 110] on icon at bounding box center [763, 105] width 12 height 10
select select "9"
select select "2025"
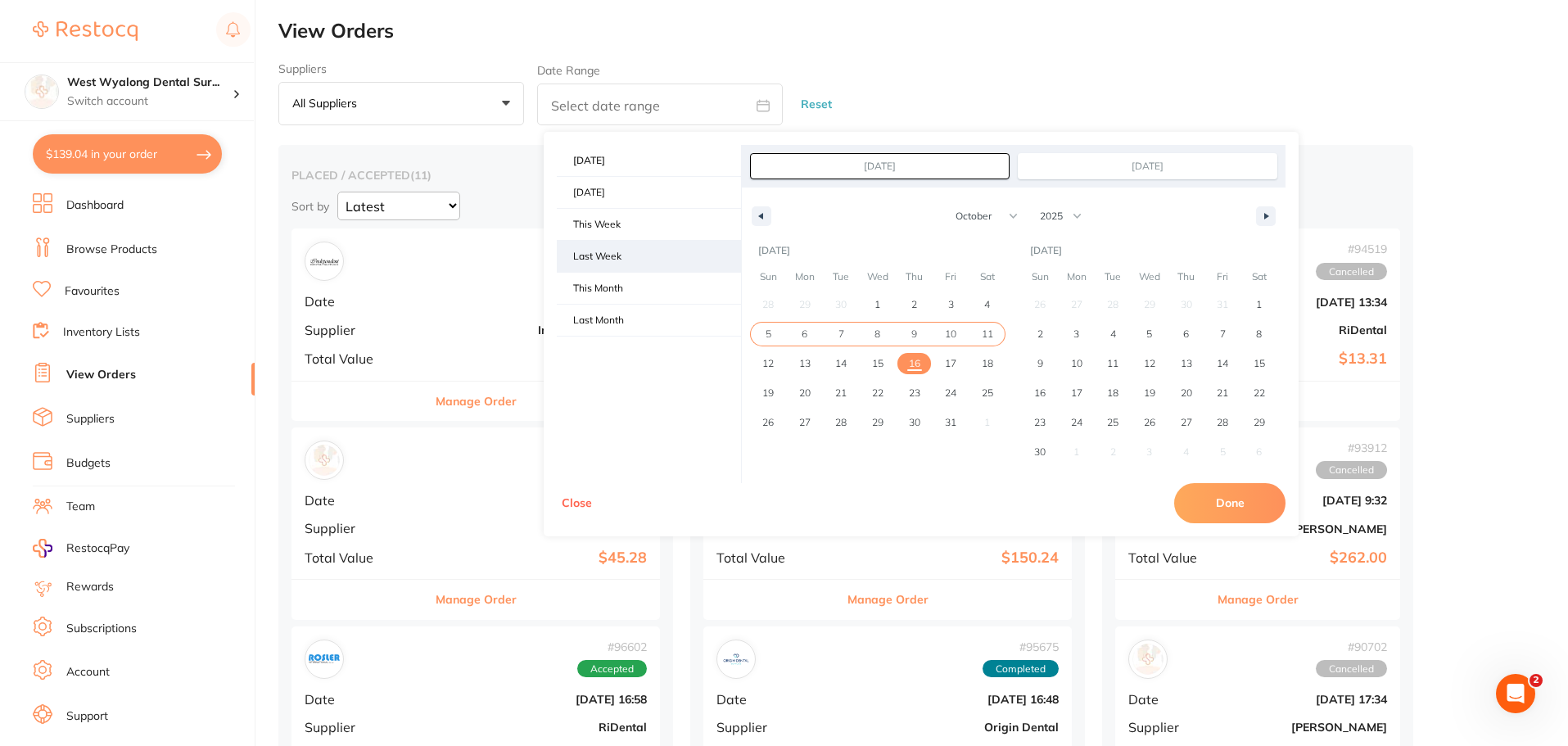
click at [639, 266] on span "Last Week" at bounding box center [649, 256] width 184 height 31
type input "[DATE]"
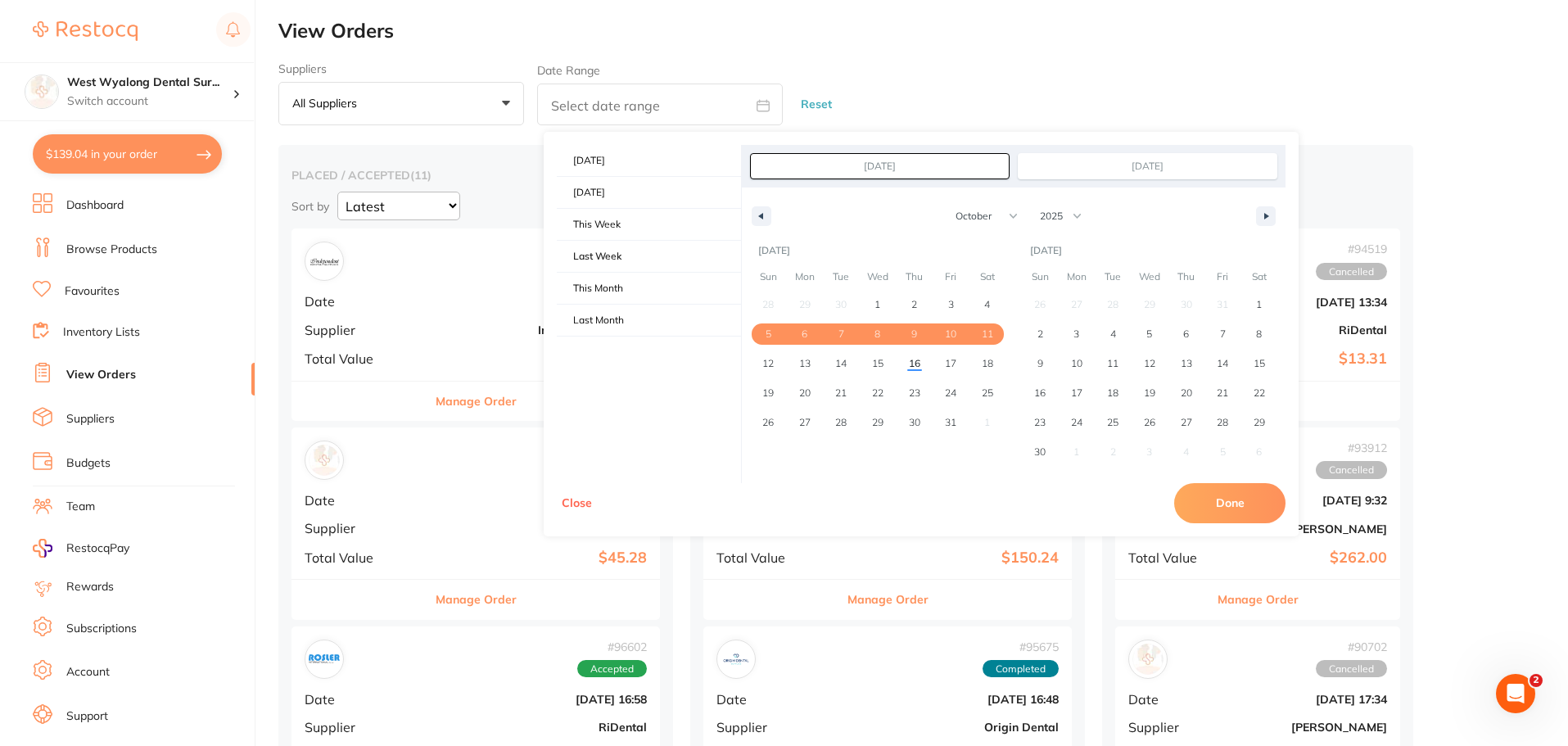
click at [1204, 510] on button "Done" at bounding box center [1229, 503] width 111 height 39
type input "[DATE] to [DATE]"
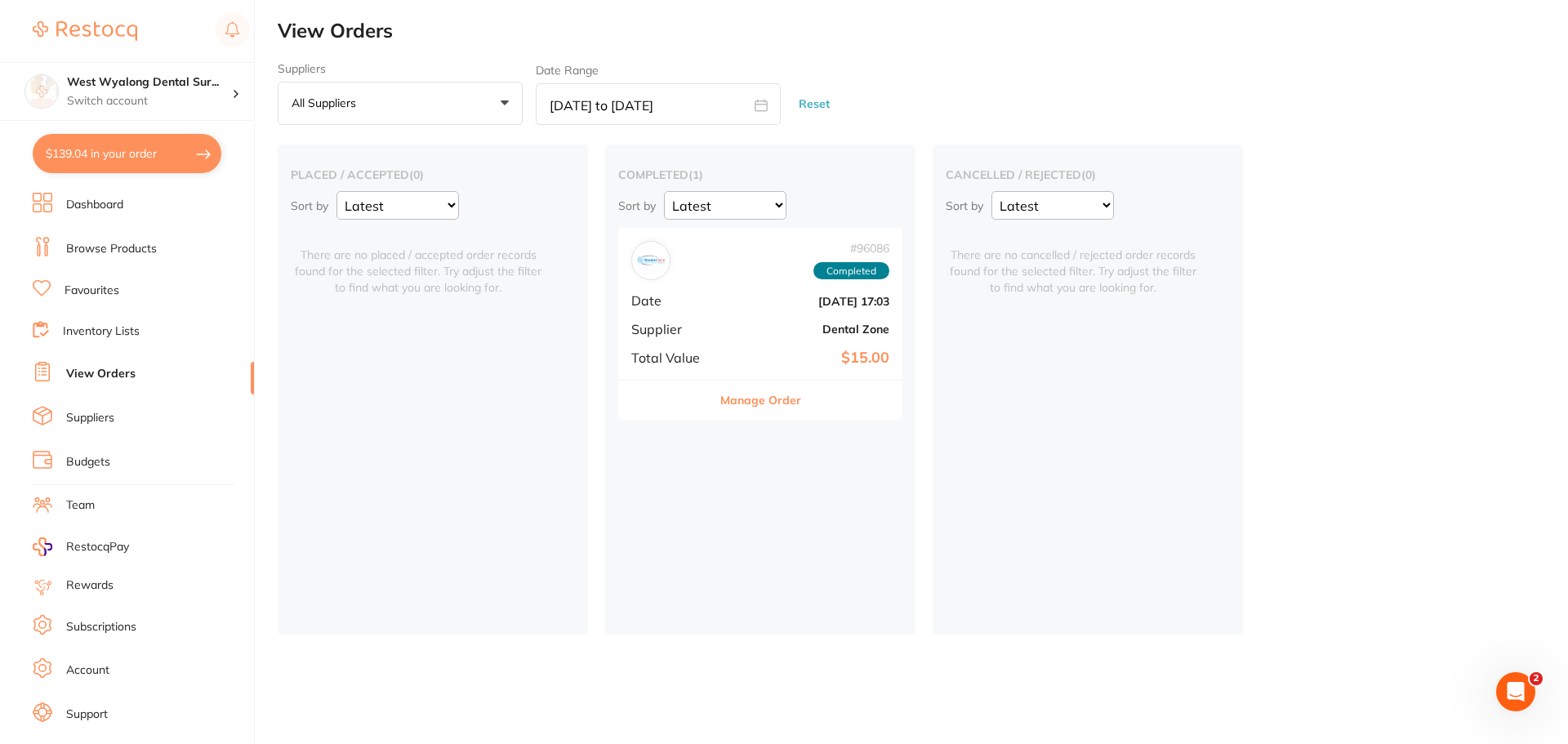
click at [457, 201] on select "Latest Notification" at bounding box center [398, 205] width 122 height 29
click at [760, 109] on icon at bounding box center [760, 105] width 13 height 13
select select "9"
select select "2025"
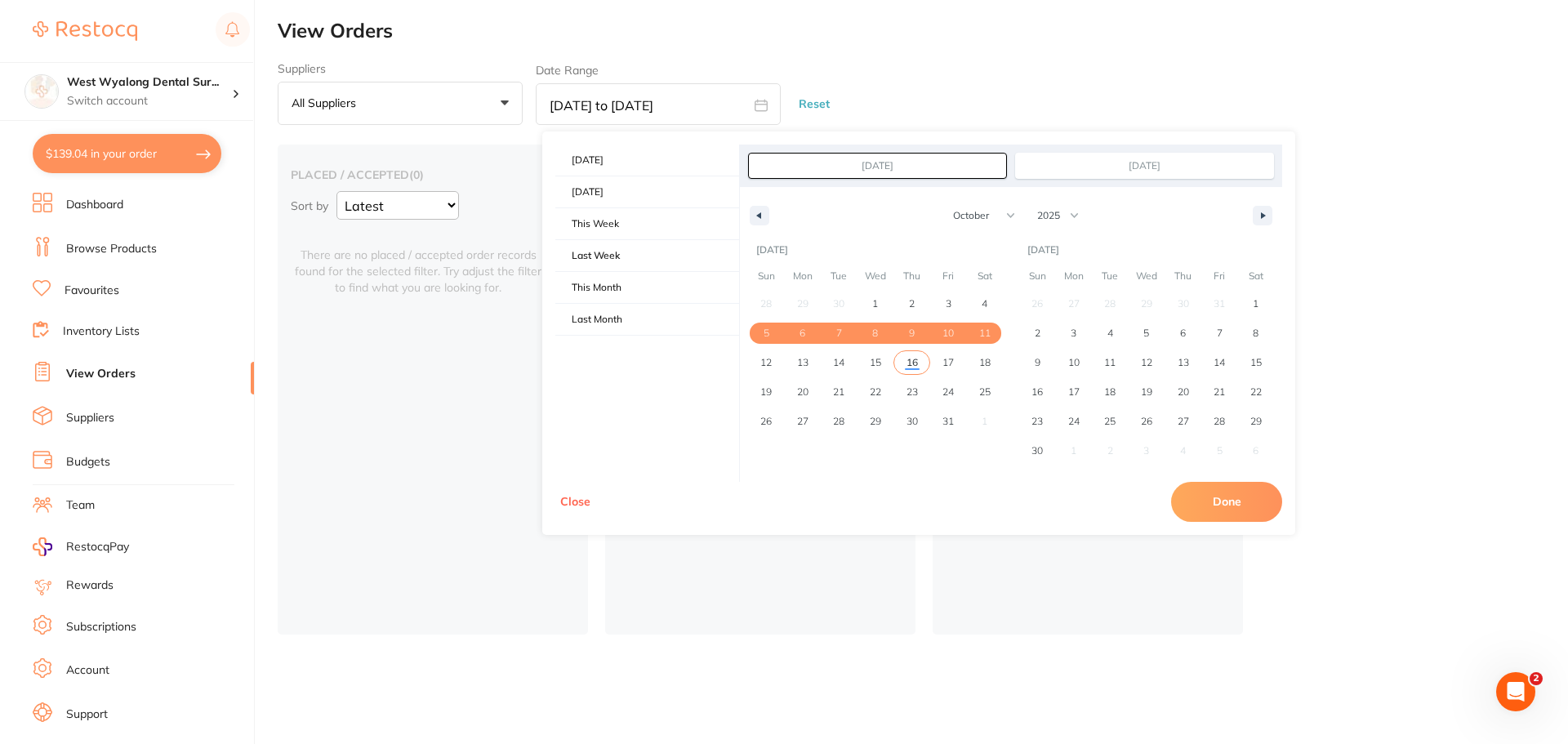
click at [913, 364] on span "16" at bounding box center [912, 363] width 11 height 30
type input "[DATE]"
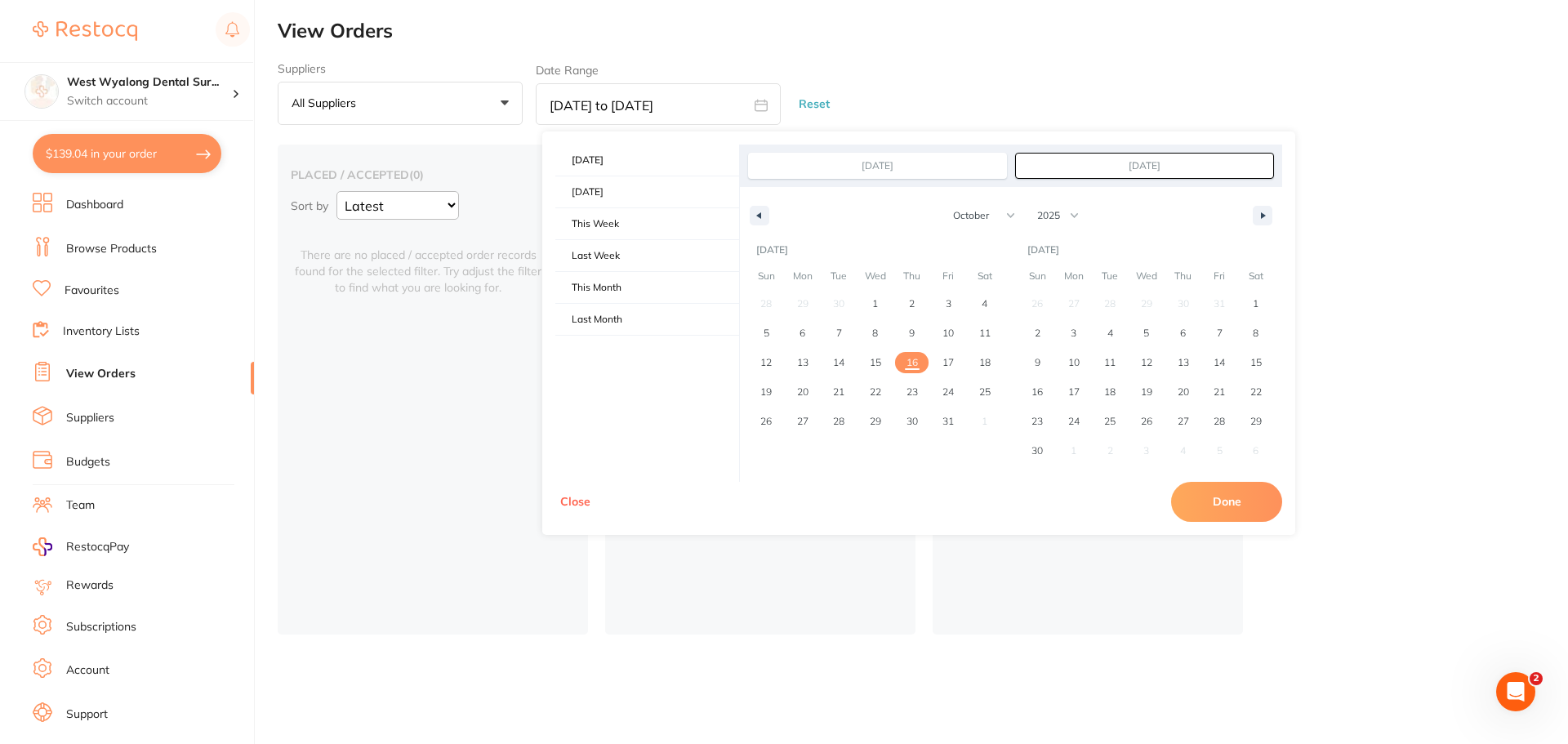
click at [1213, 509] on button "Done" at bounding box center [1226, 502] width 111 height 39
type input "[DATE] to [DATE]"
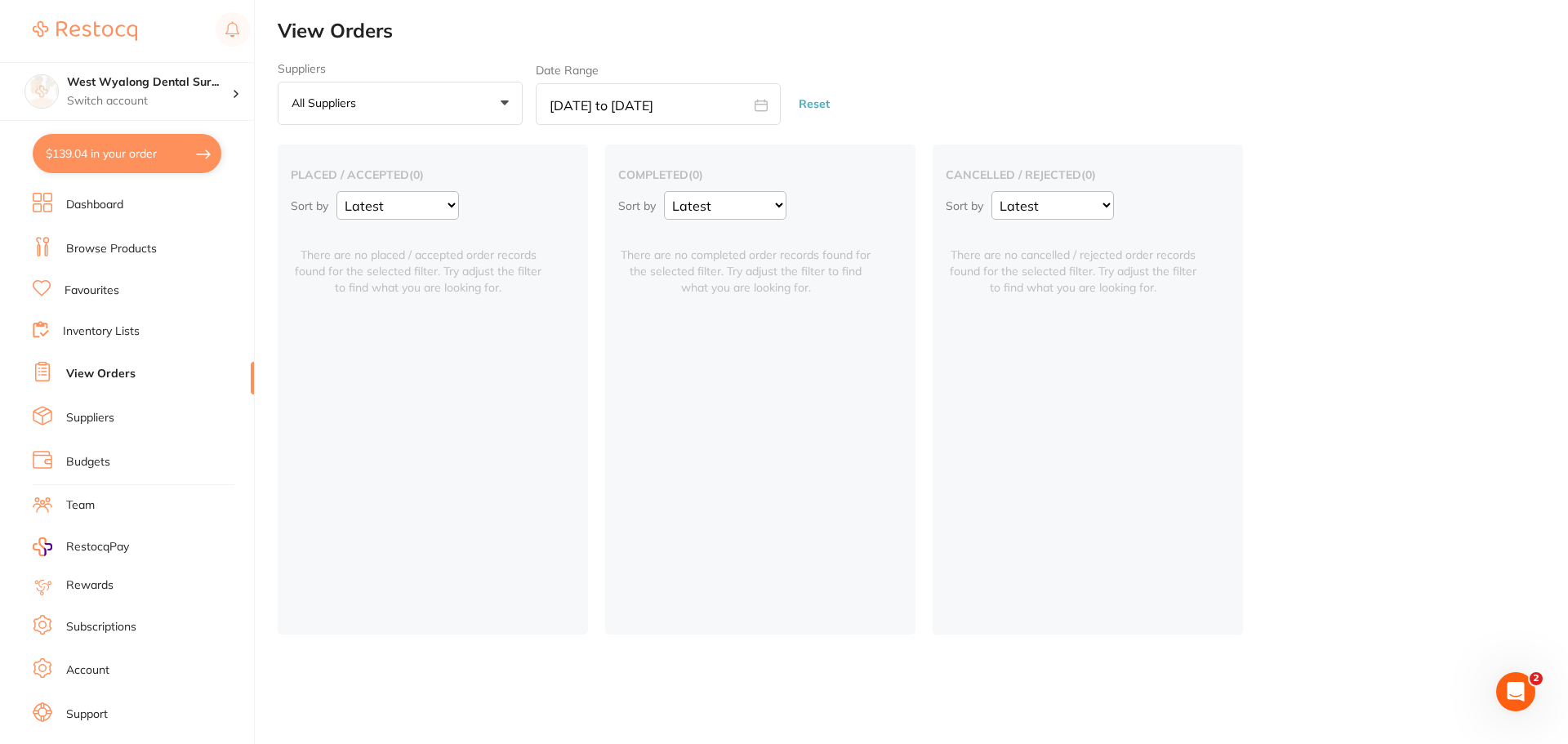
click at [801, 106] on button "Reset" at bounding box center [814, 105] width 41 height 44
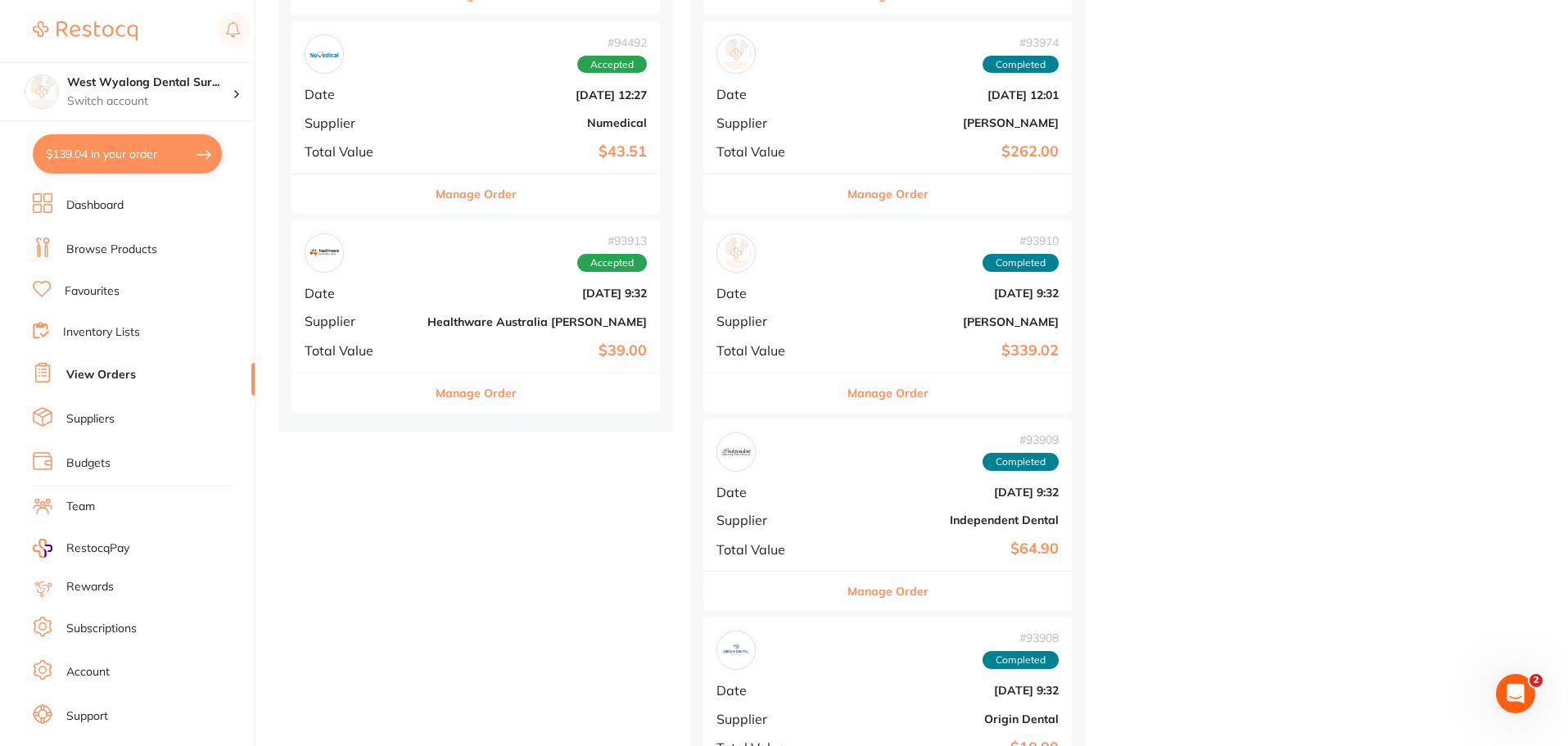
scroll to position [1966, 0]
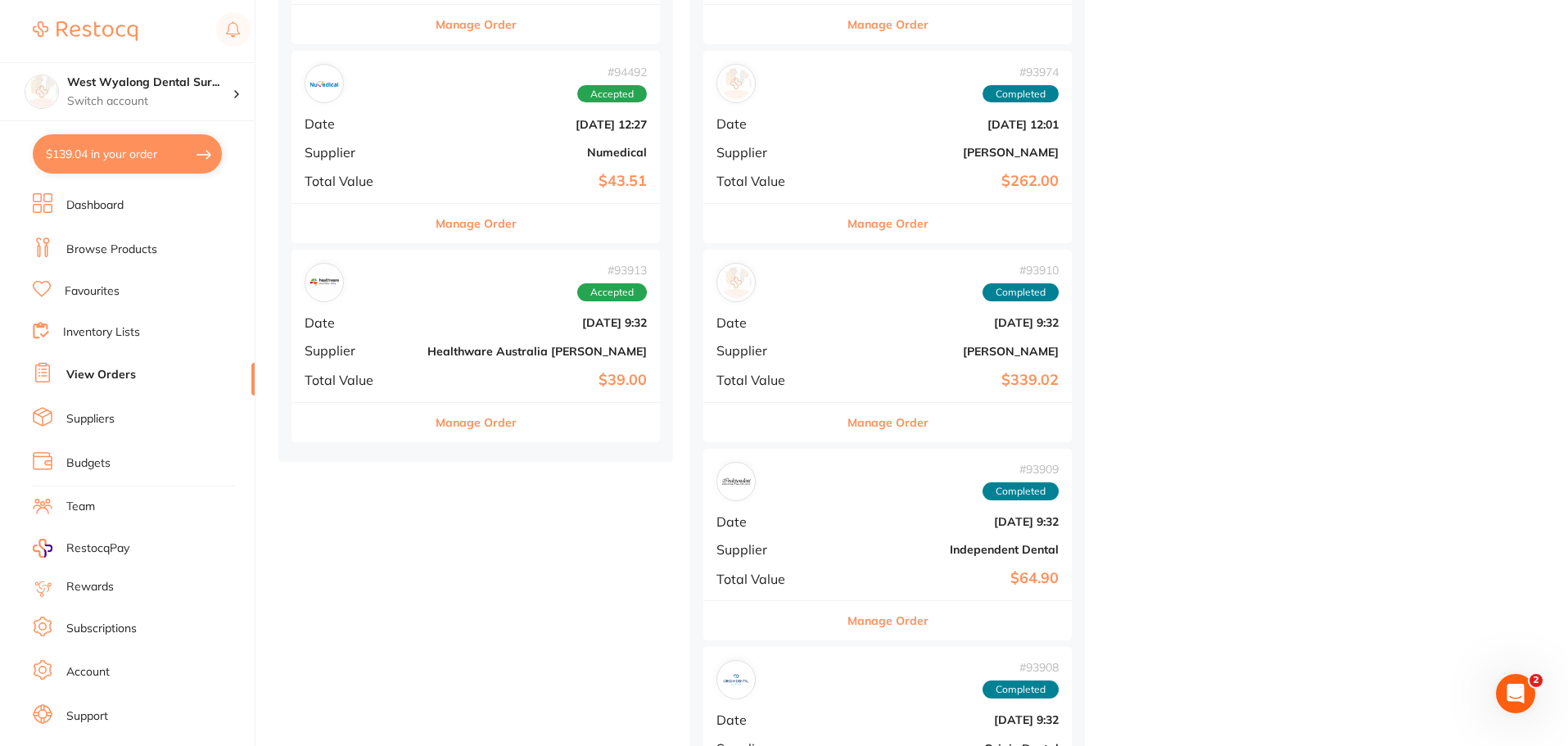
click at [387, 365] on div "# 93913 Accepted Date [DATE] 9:32 Supplier Healthware [GEOGRAPHIC_DATA] [PERSON…" at bounding box center [475, 325] width 368 height 151
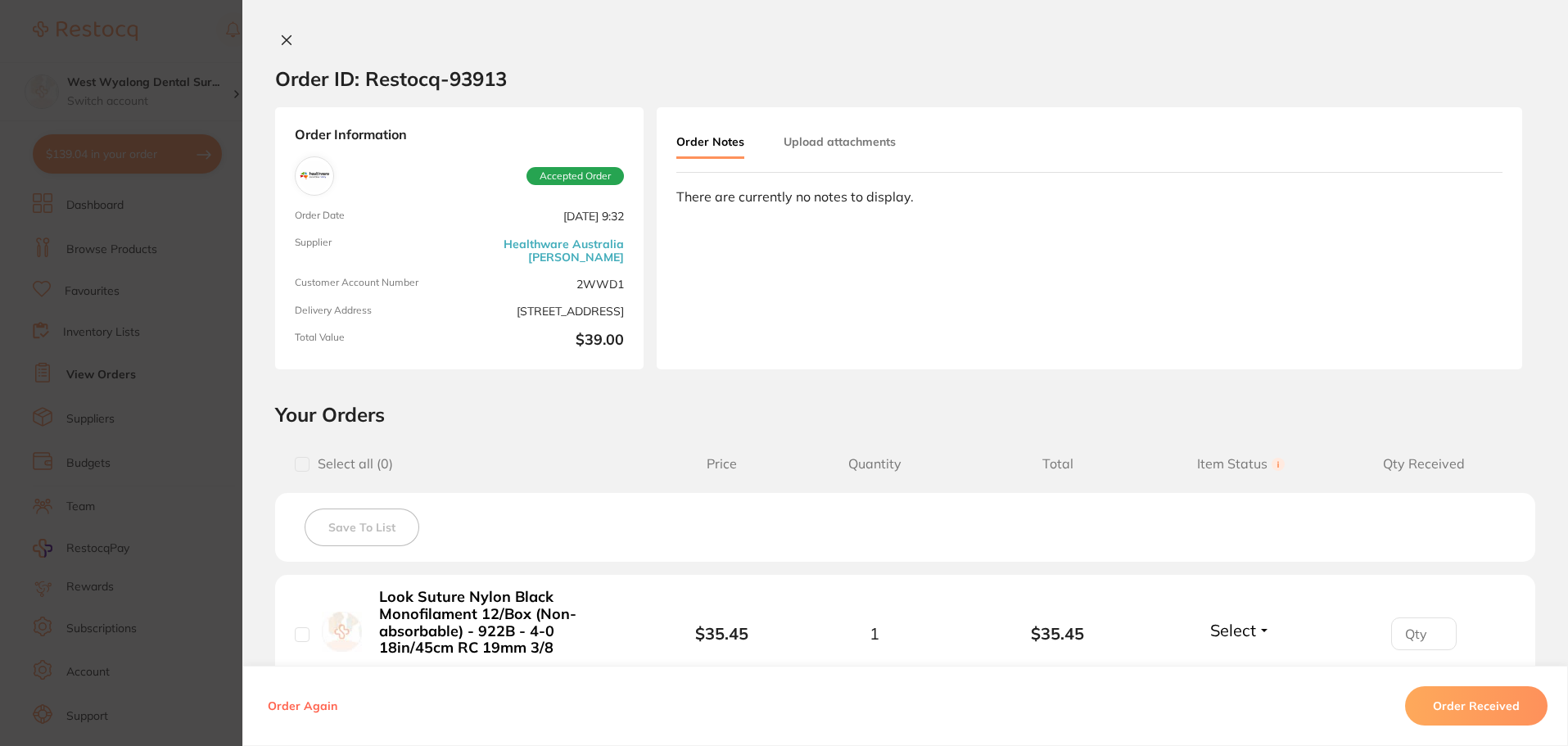
click at [283, 39] on icon at bounding box center [287, 40] width 9 height 9
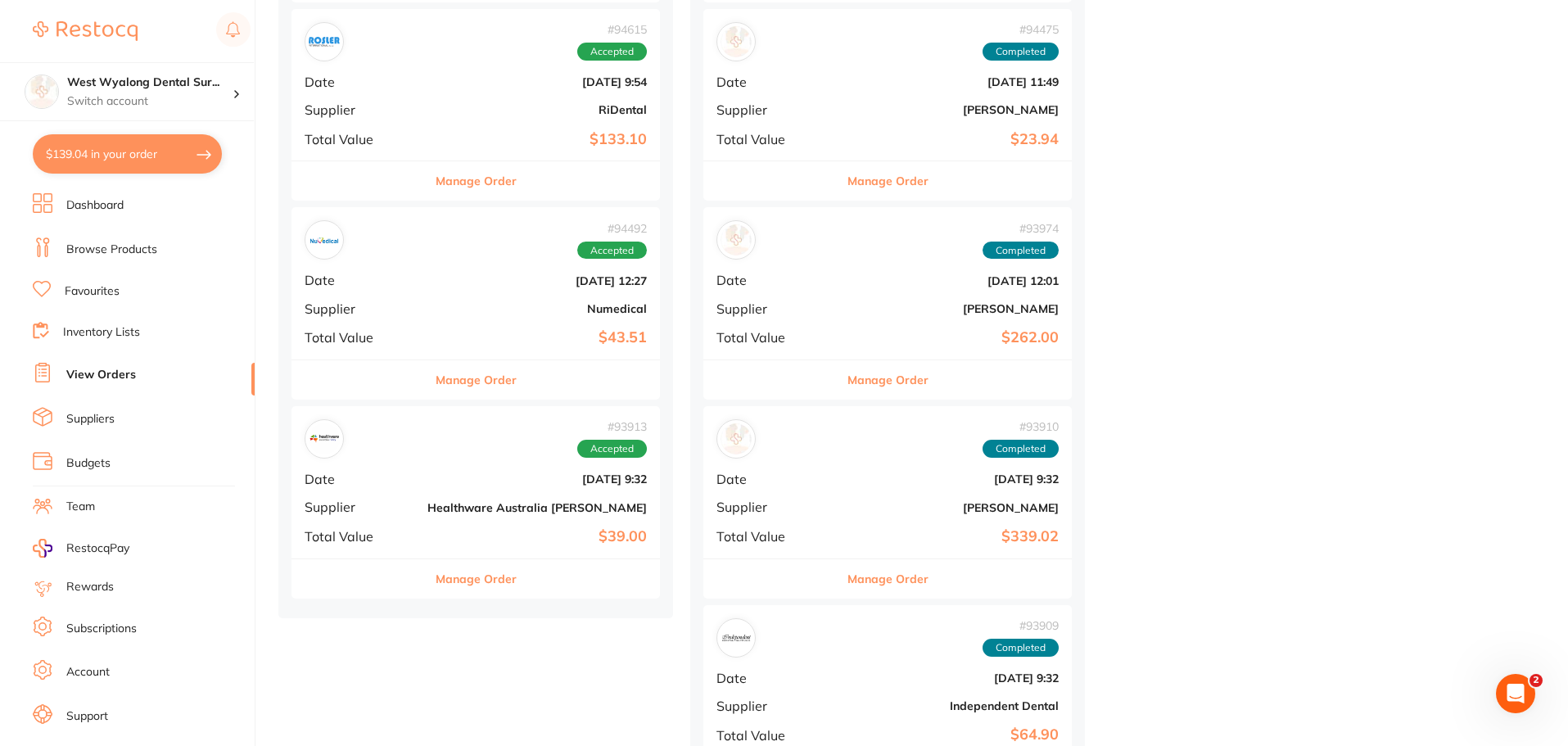
scroll to position [1802, 0]
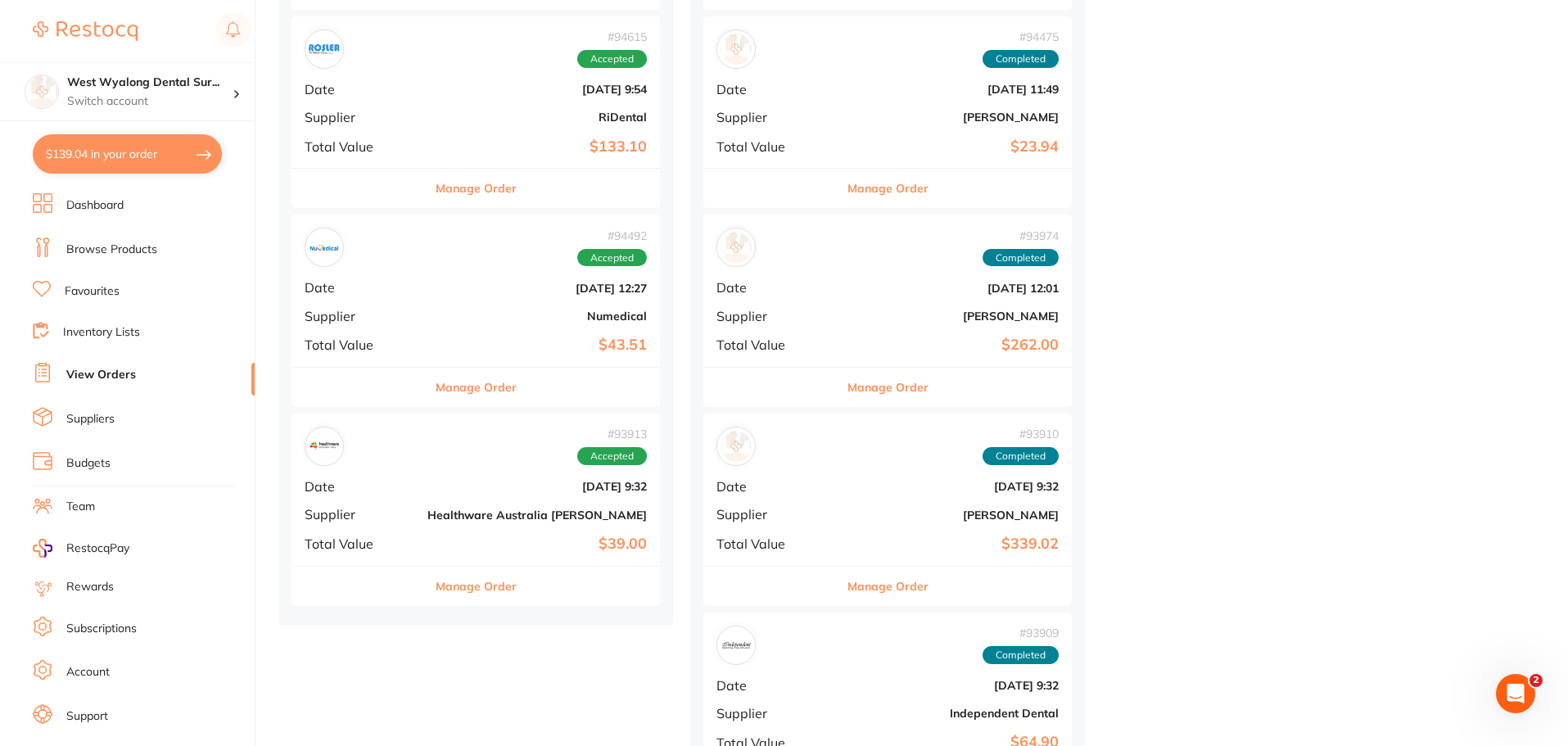
click at [459, 282] on b "[DATE] 12:27" at bounding box center [537, 288] width 219 height 13
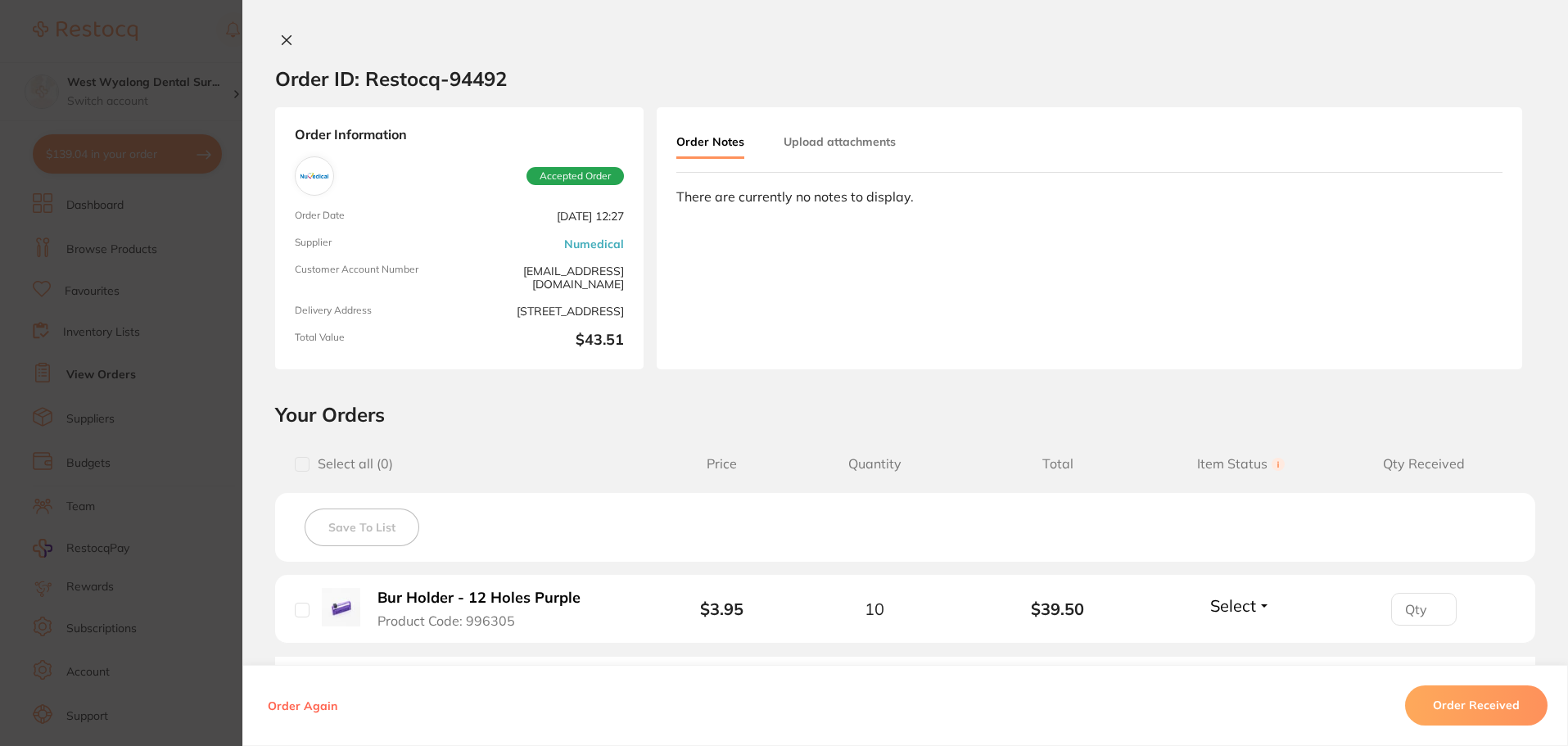
click at [287, 38] on icon at bounding box center [286, 39] width 13 height 13
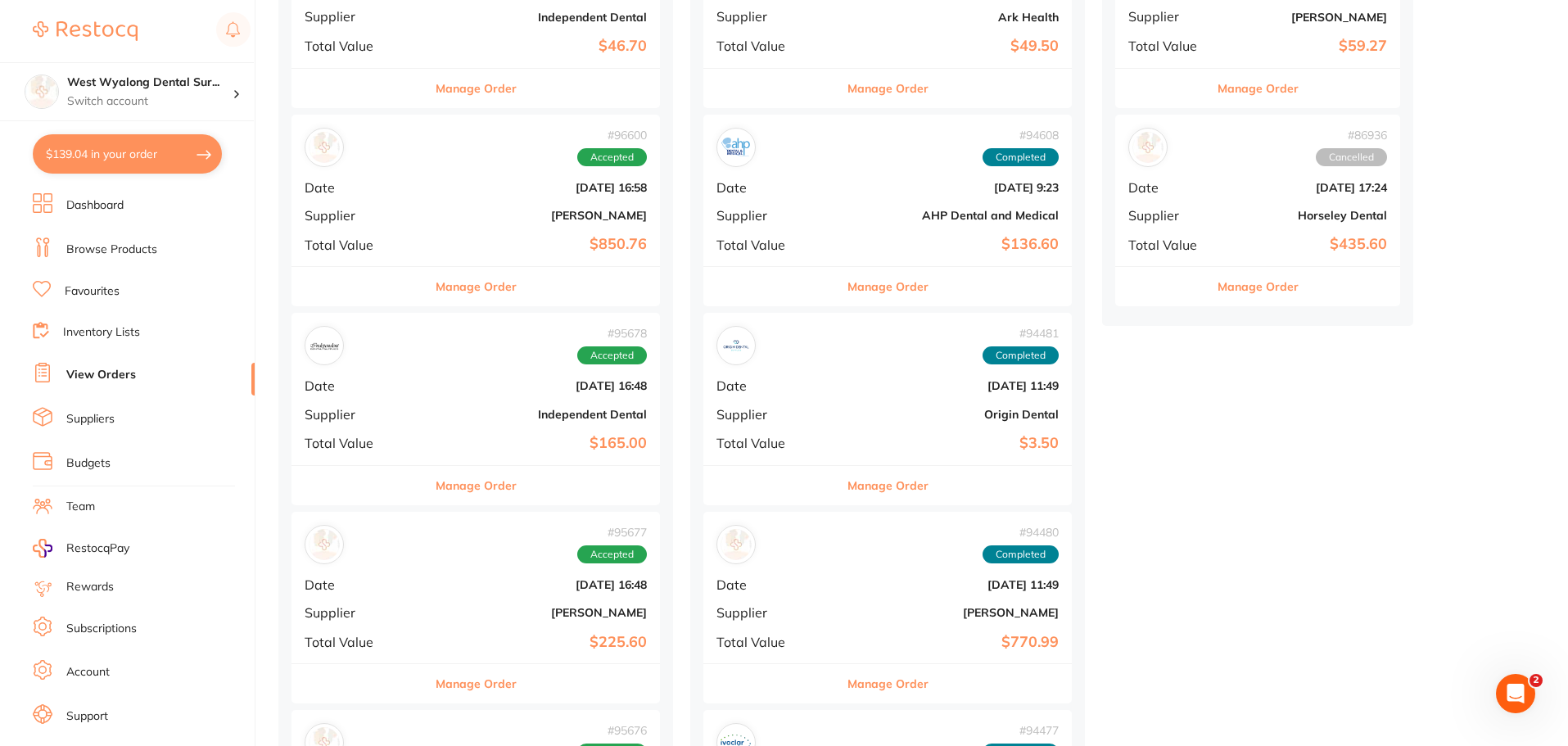
scroll to position [901, 0]
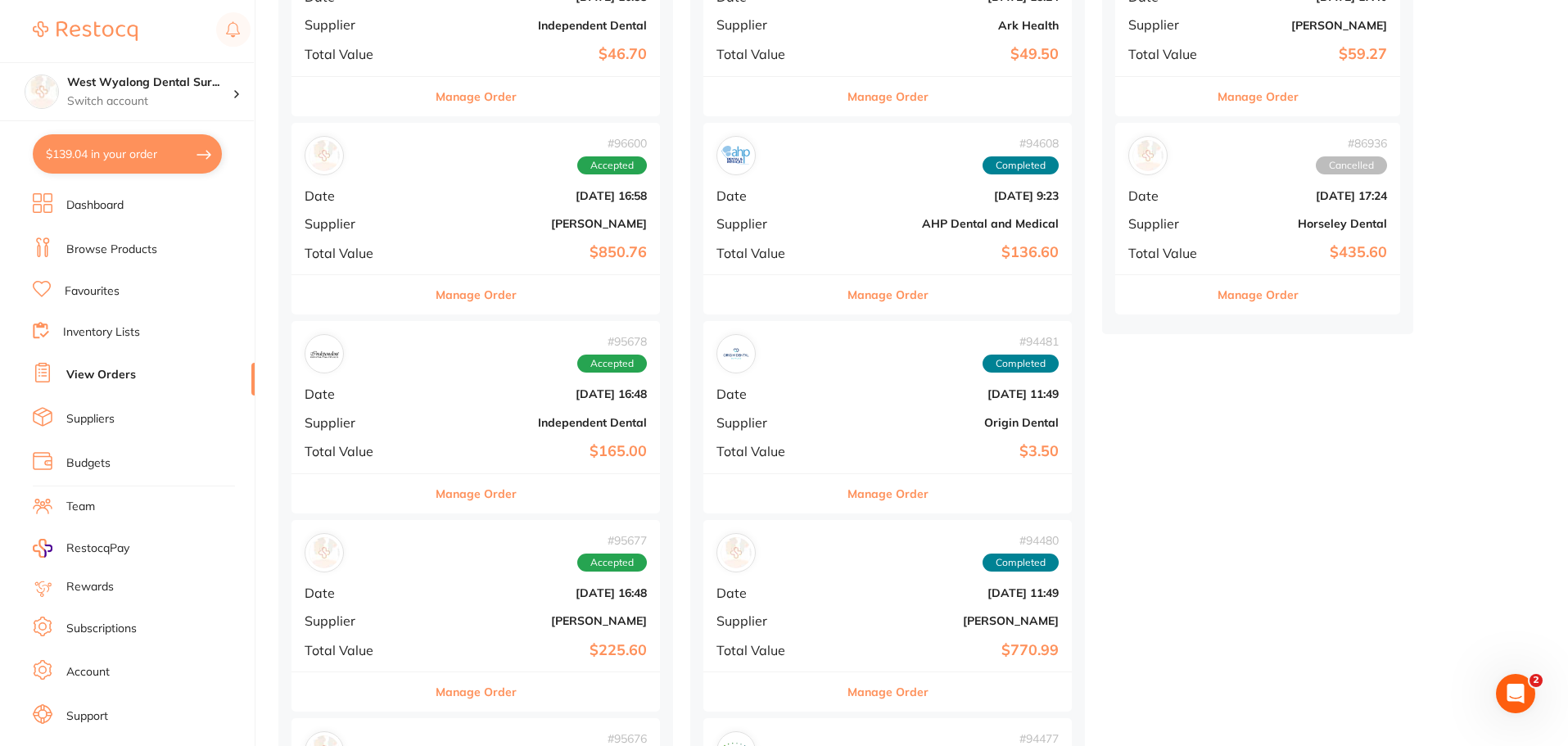
click at [411, 211] on div "# 96600 Accepted Date [DATE] 16:58 Supplier [PERSON_NAME] Total Value $850.76" at bounding box center [475, 198] width 368 height 151
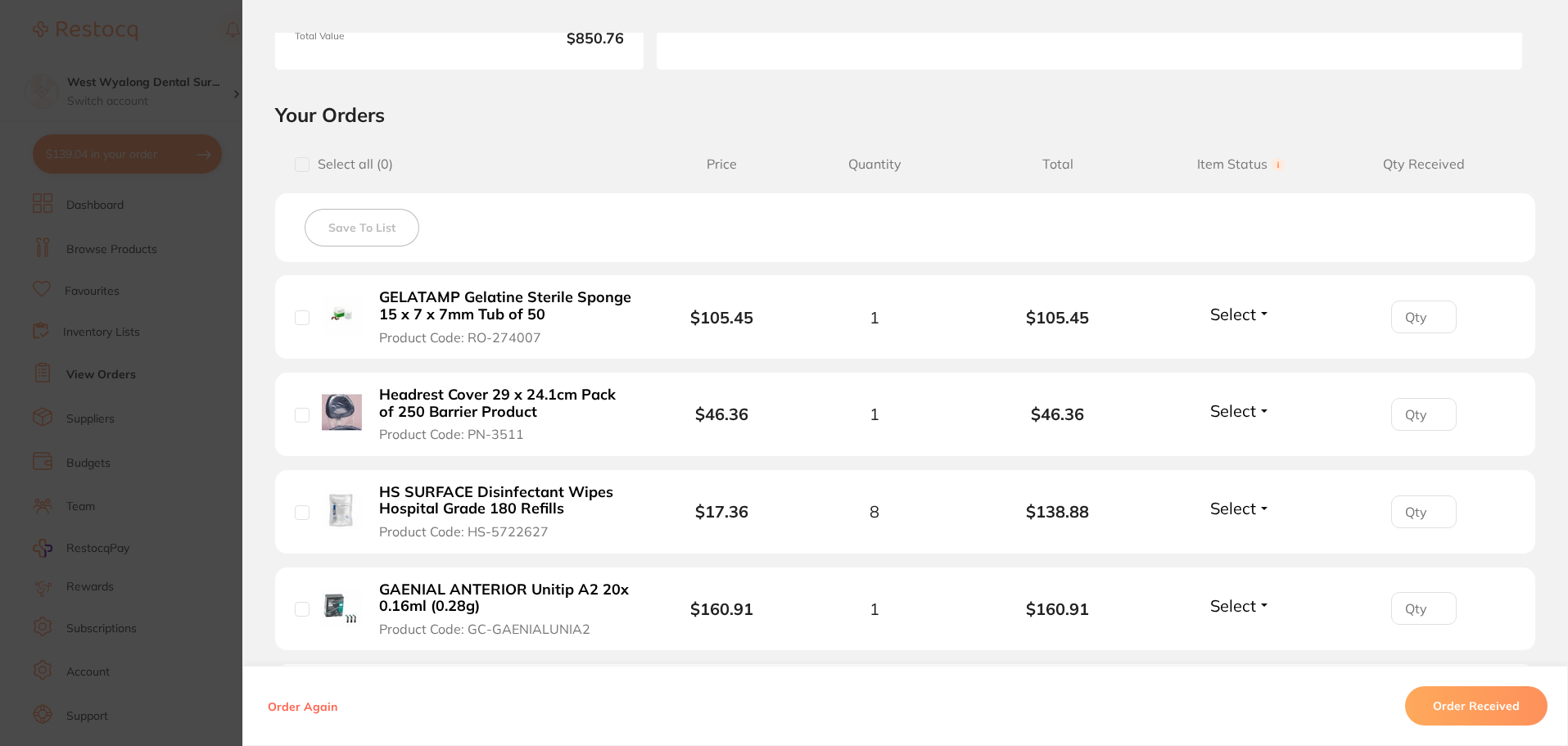
scroll to position [328, 0]
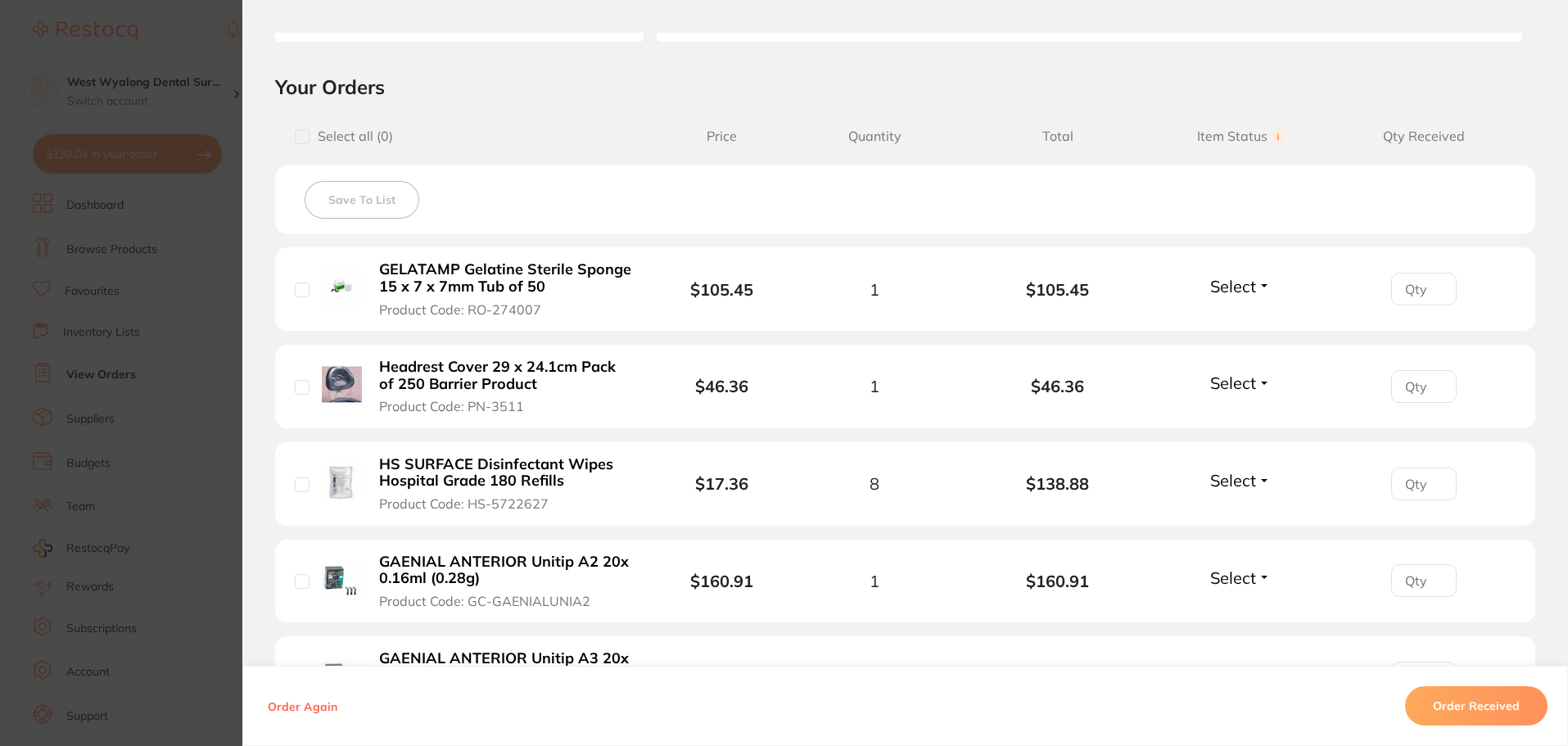
click at [300, 290] on input "checkbox" at bounding box center [302, 289] width 15 height 15
checkbox input "true"
click at [298, 388] on input "checkbox" at bounding box center [302, 387] width 15 height 15
checkbox input "true"
click at [300, 482] on input "checkbox" at bounding box center [302, 485] width 15 height 15
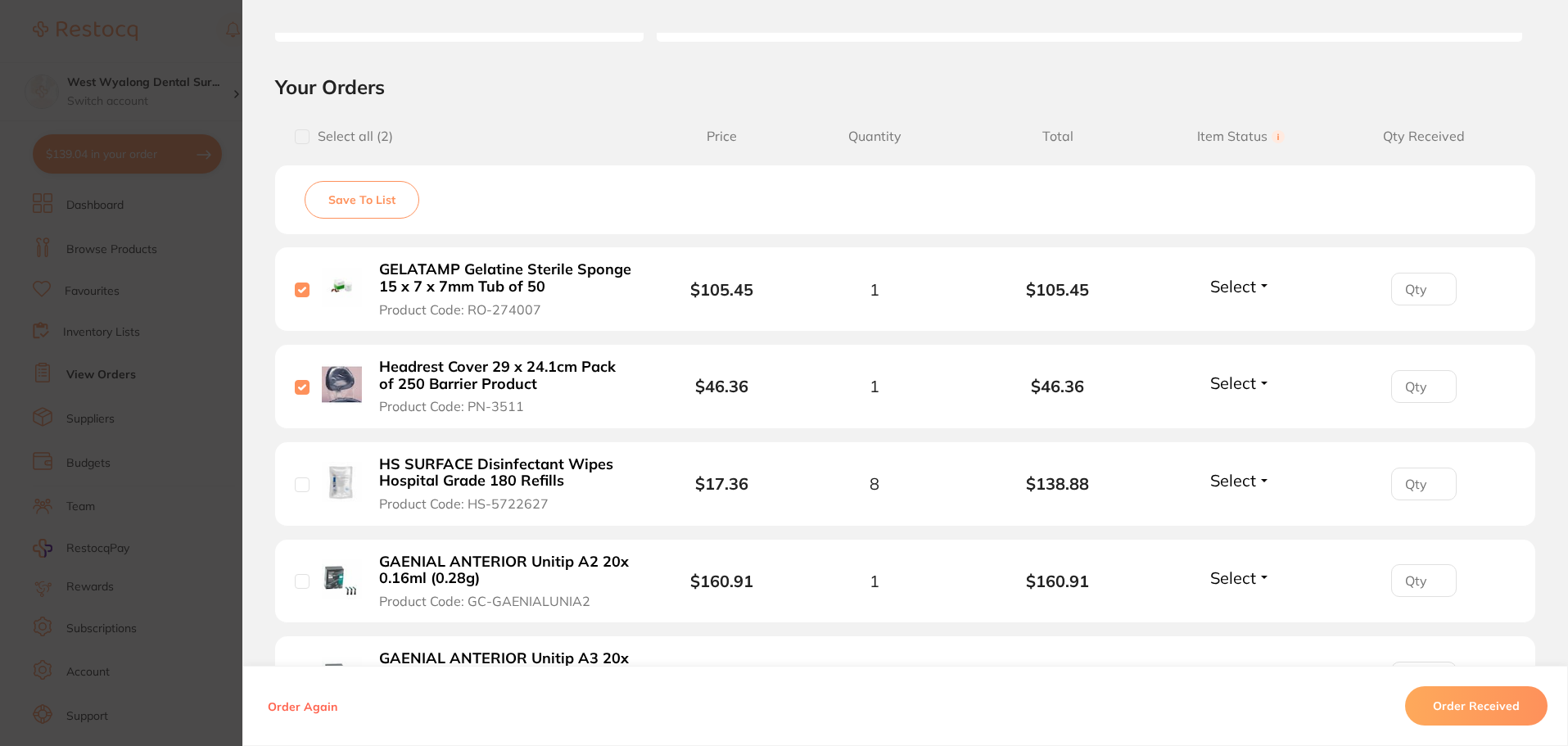
checkbox input "true"
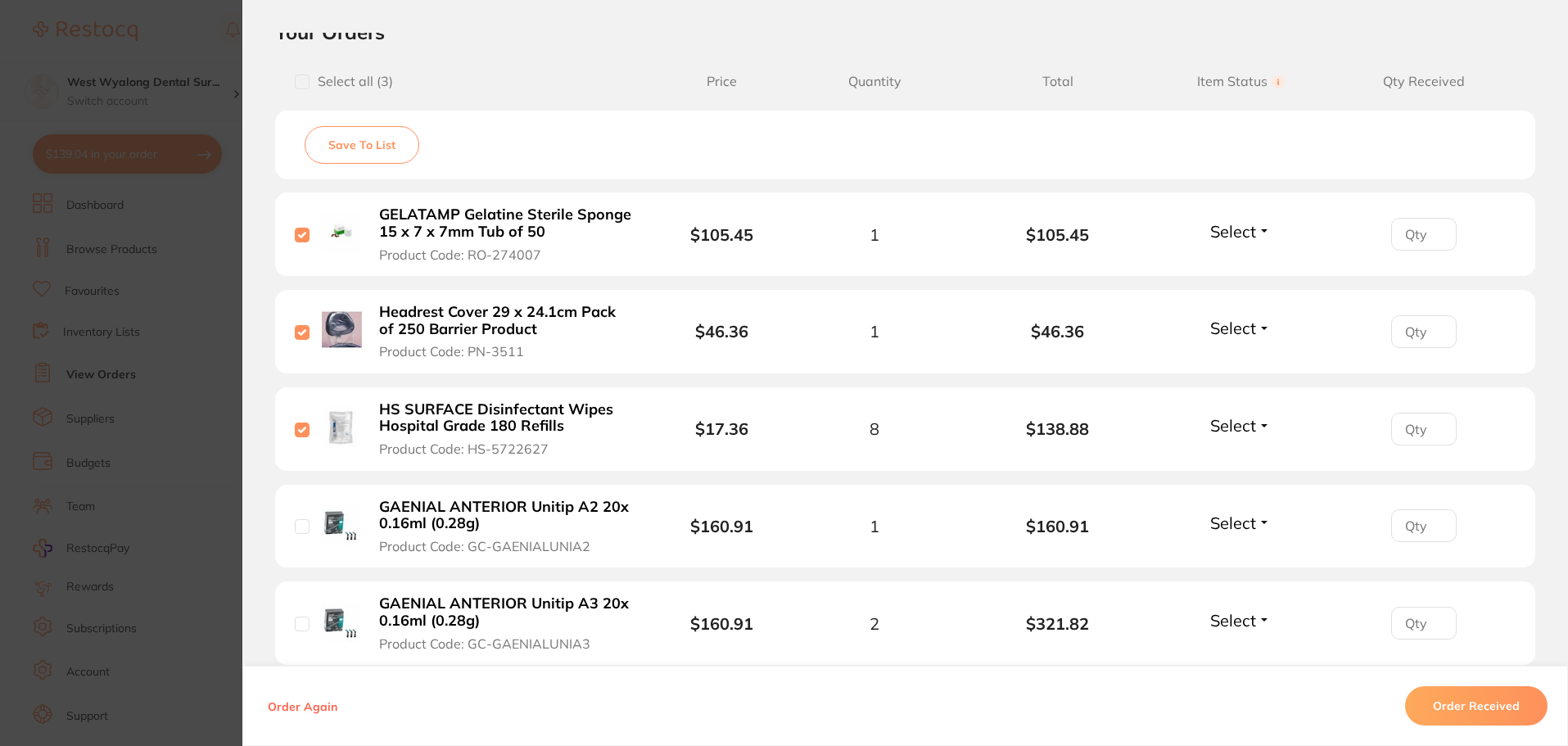
scroll to position [409, 0]
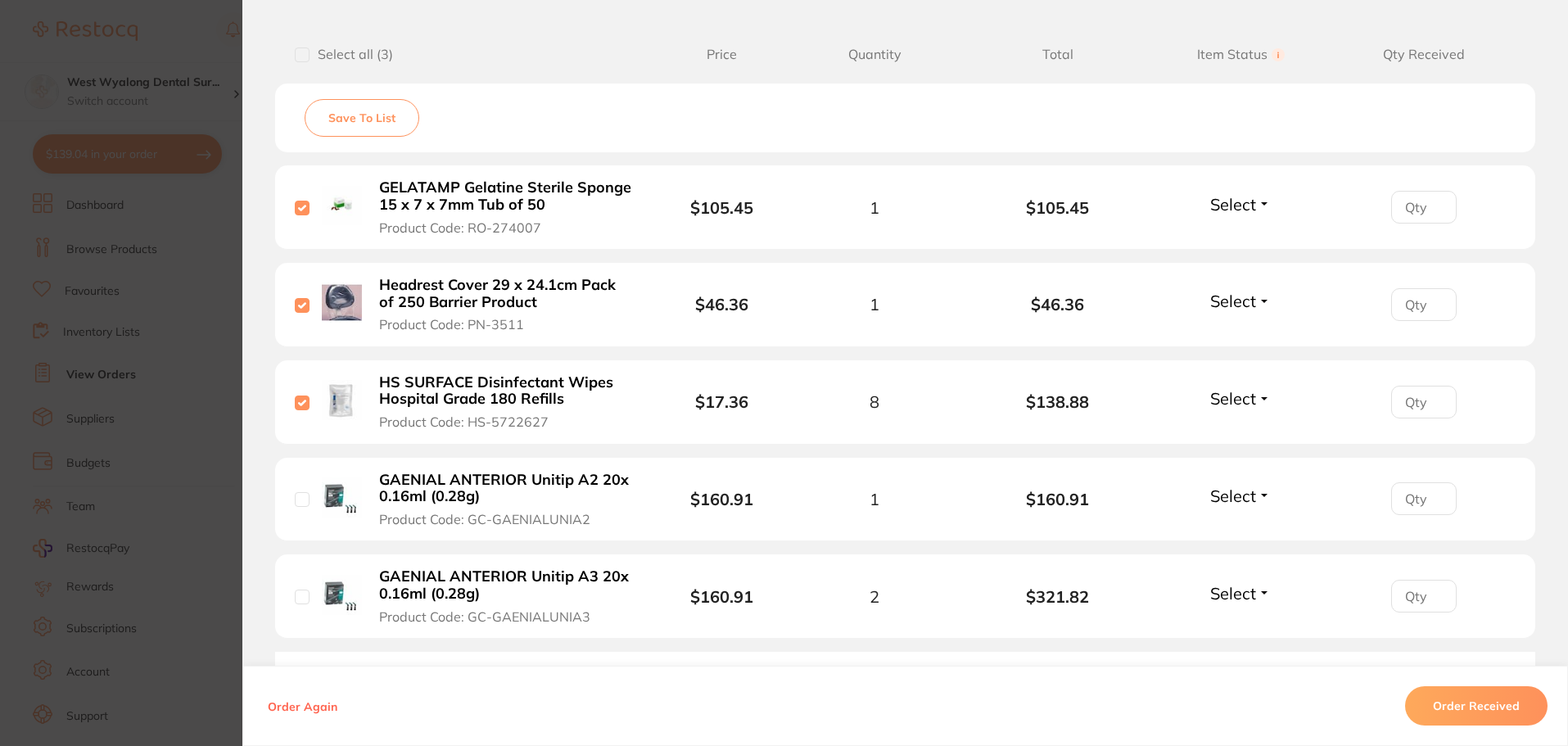
click at [298, 510] on div "GAENIAL ANTERIOR Unitip A2 20x 0.16ml (0.28g) Product Code: GC-GAENIALUNIA2" at bounding box center [477, 500] width 366 height 58
click at [295, 591] on input "checkbox" at bounding box center [302, 596] width 15 height 15
checkbox input "true"
click at [304, 501] on input "checkbox" at bounding box center [302, 499] width 15 height 15
checkbox input "true"
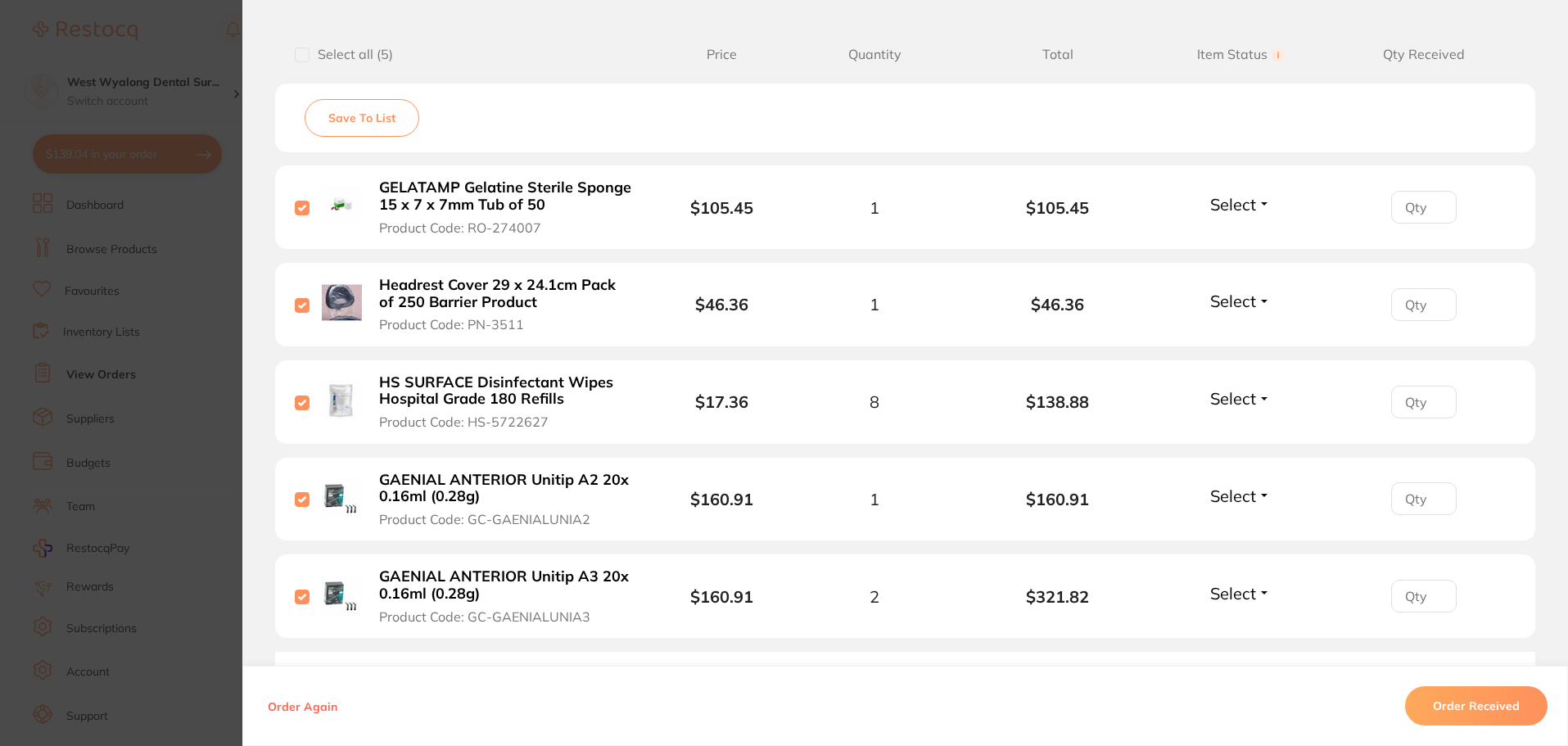
scroll to position [638, 0]
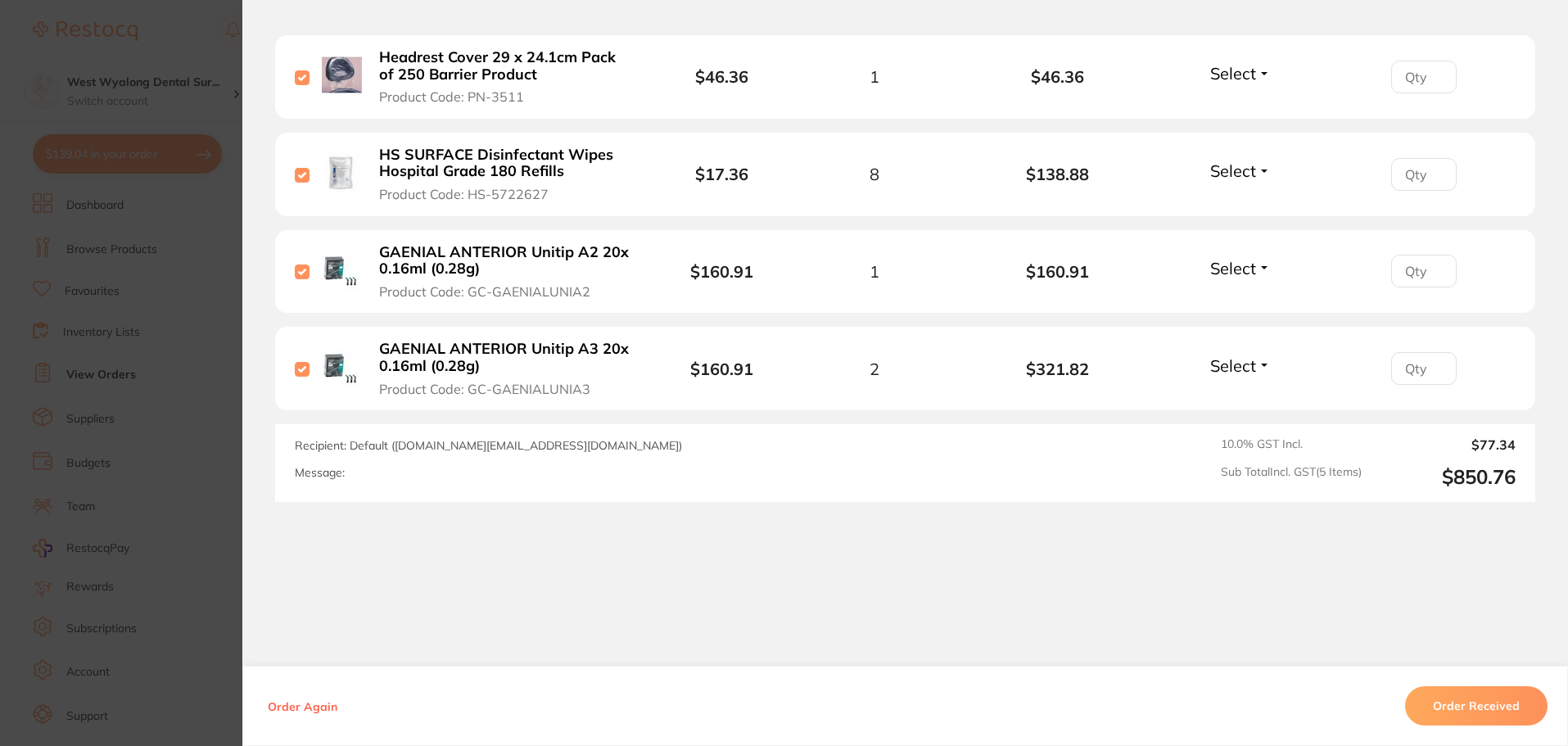
click at [1482, 716] on button "Order Received" at bounding box center [1475, 706] width 142 height 39
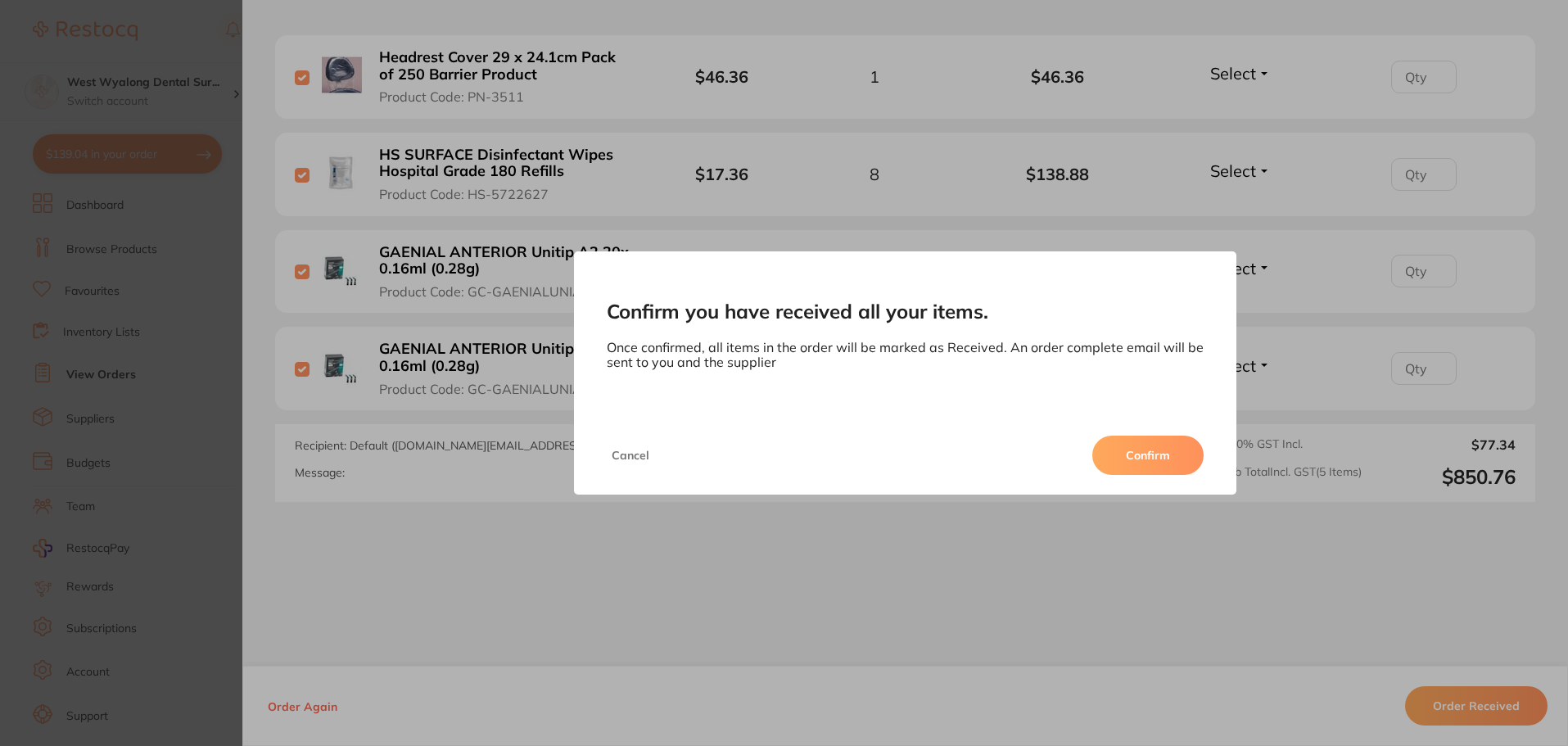
click at [1130, 457] on button "Confirm" at bounding box center [1147, 455] width 111 height 39
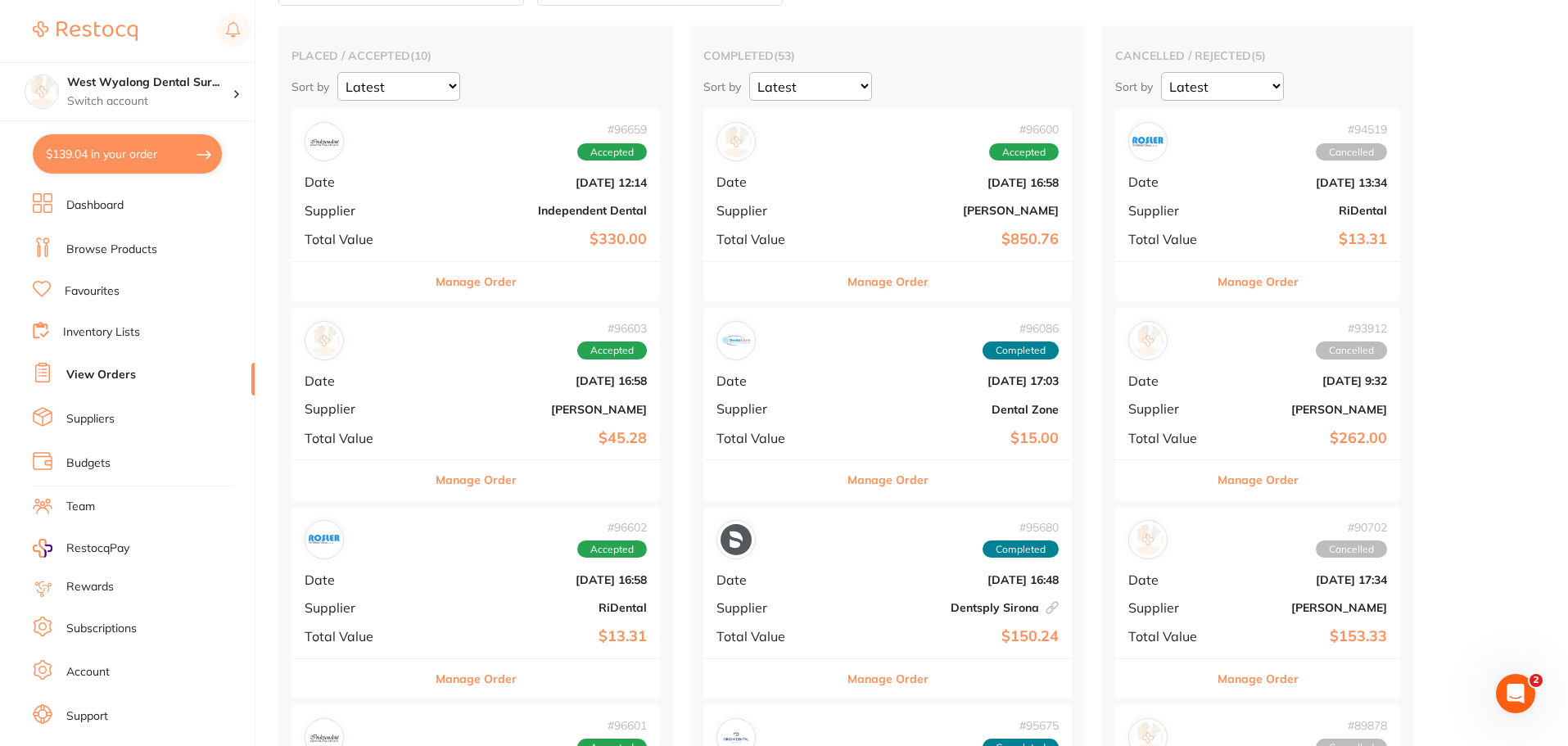
scroll to position [82, 0]
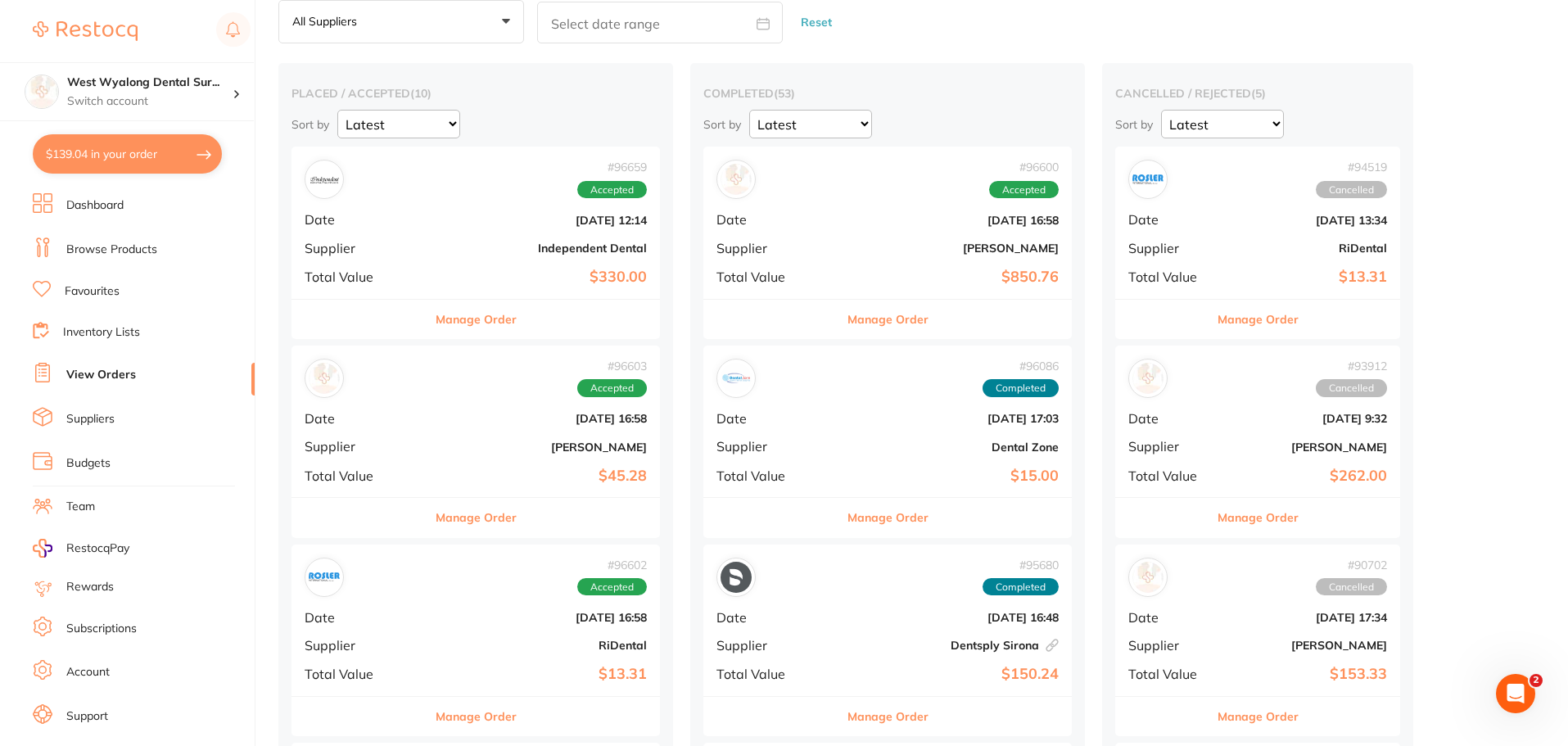
click at [845, 206] on div "# 96600 Accepted Date [DATE] 16:58 Supplier [PERSON_NAME] Total Value $850.76" at bounding box center [886, 222] width 368 height 151
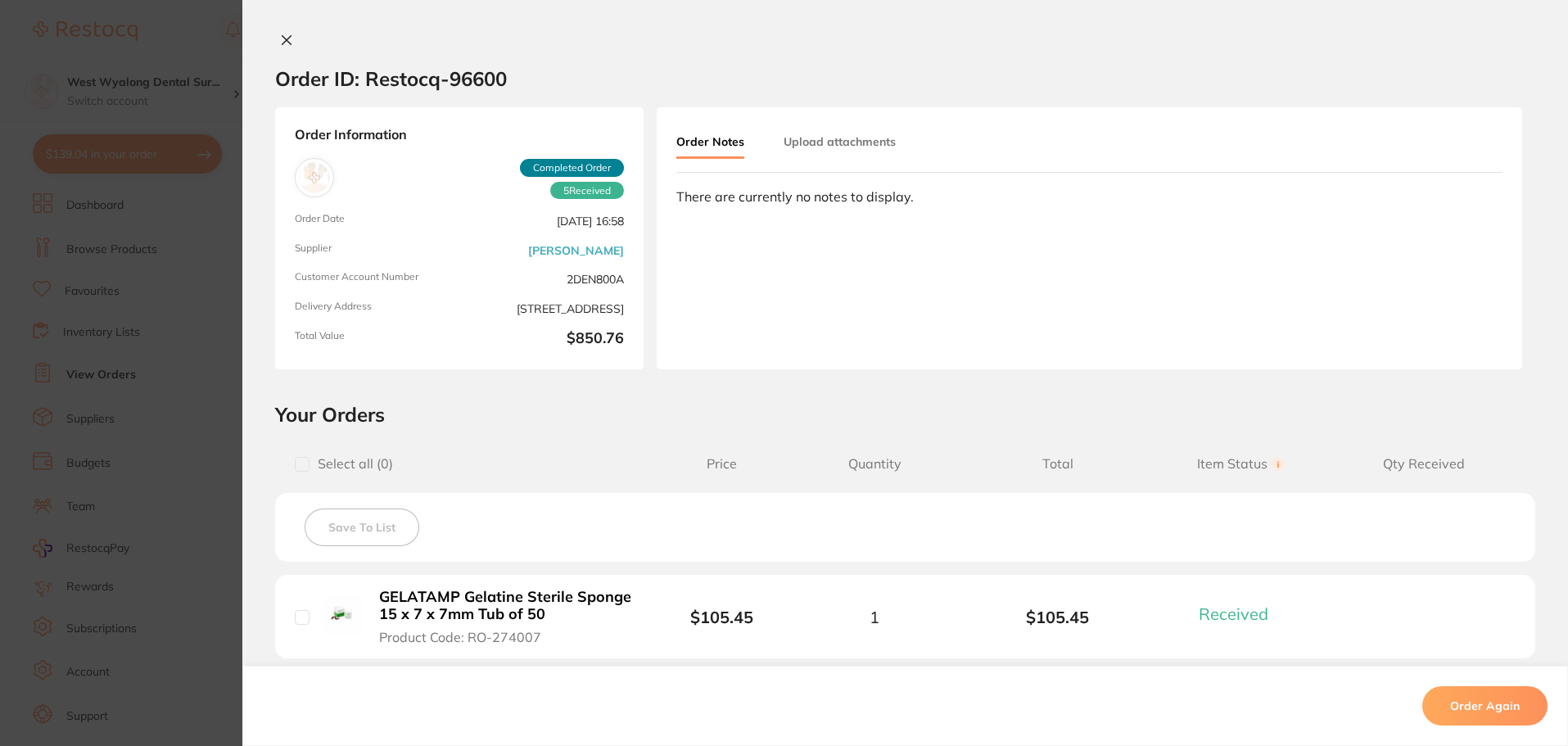
click at [284, 45] on icon at bounding box center [286, 39] width 13 height 13
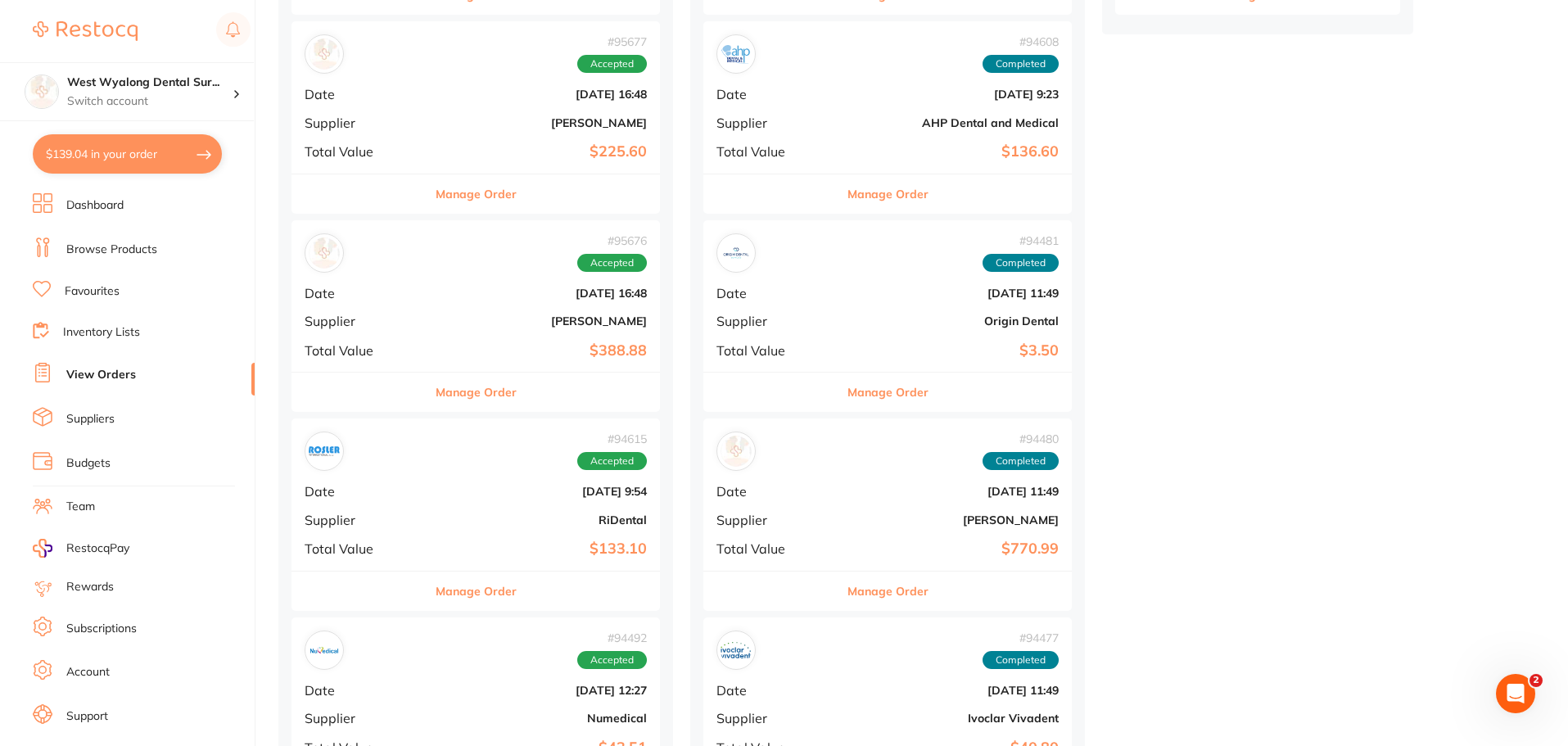
scroll to position [1229, 0]
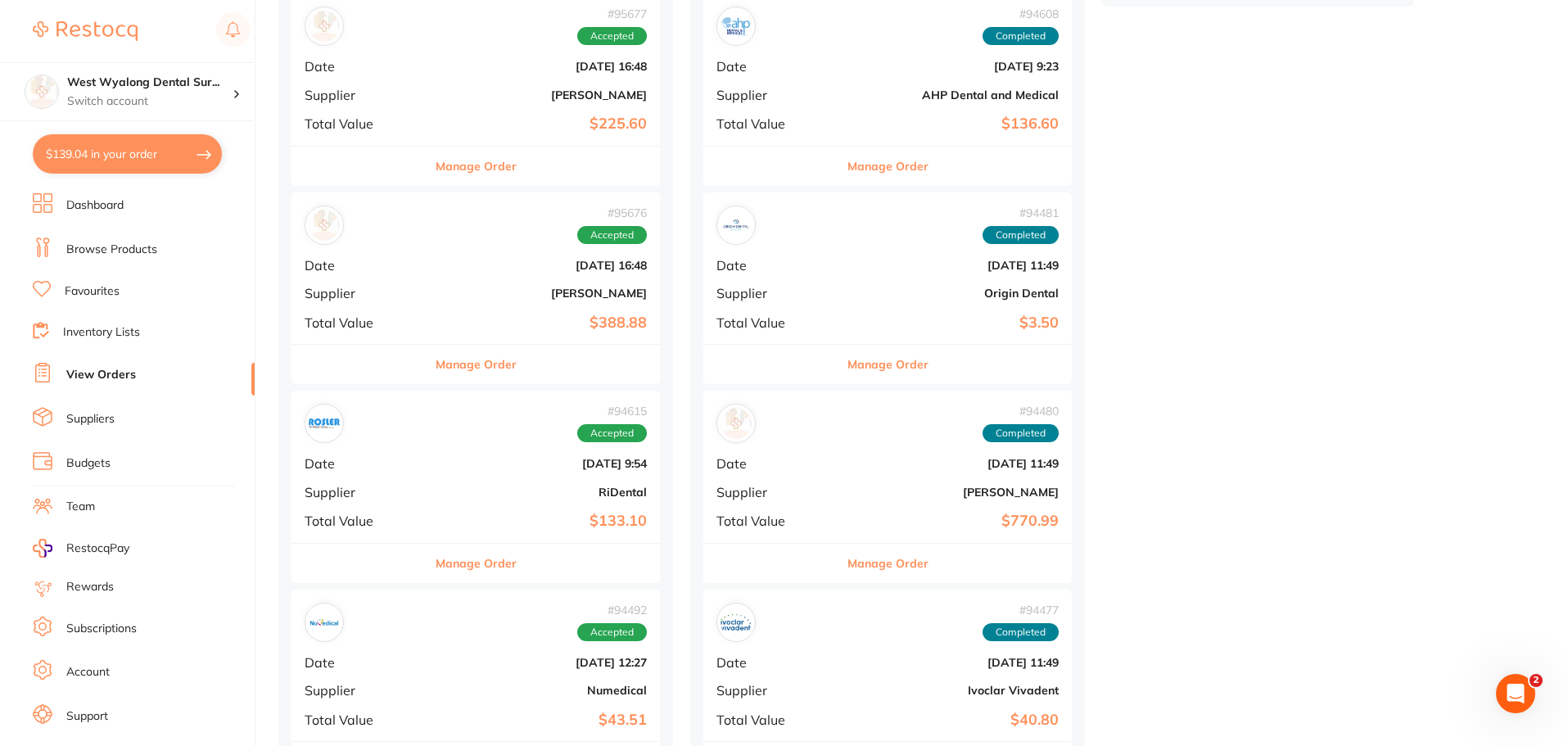
click at [773, 472] on div "# 94480 Completed Date Sept 24 2025, 11:49 Supplier Henry Schein Halas Total Va…" at bounding box center [886, 466] width 368 height 151
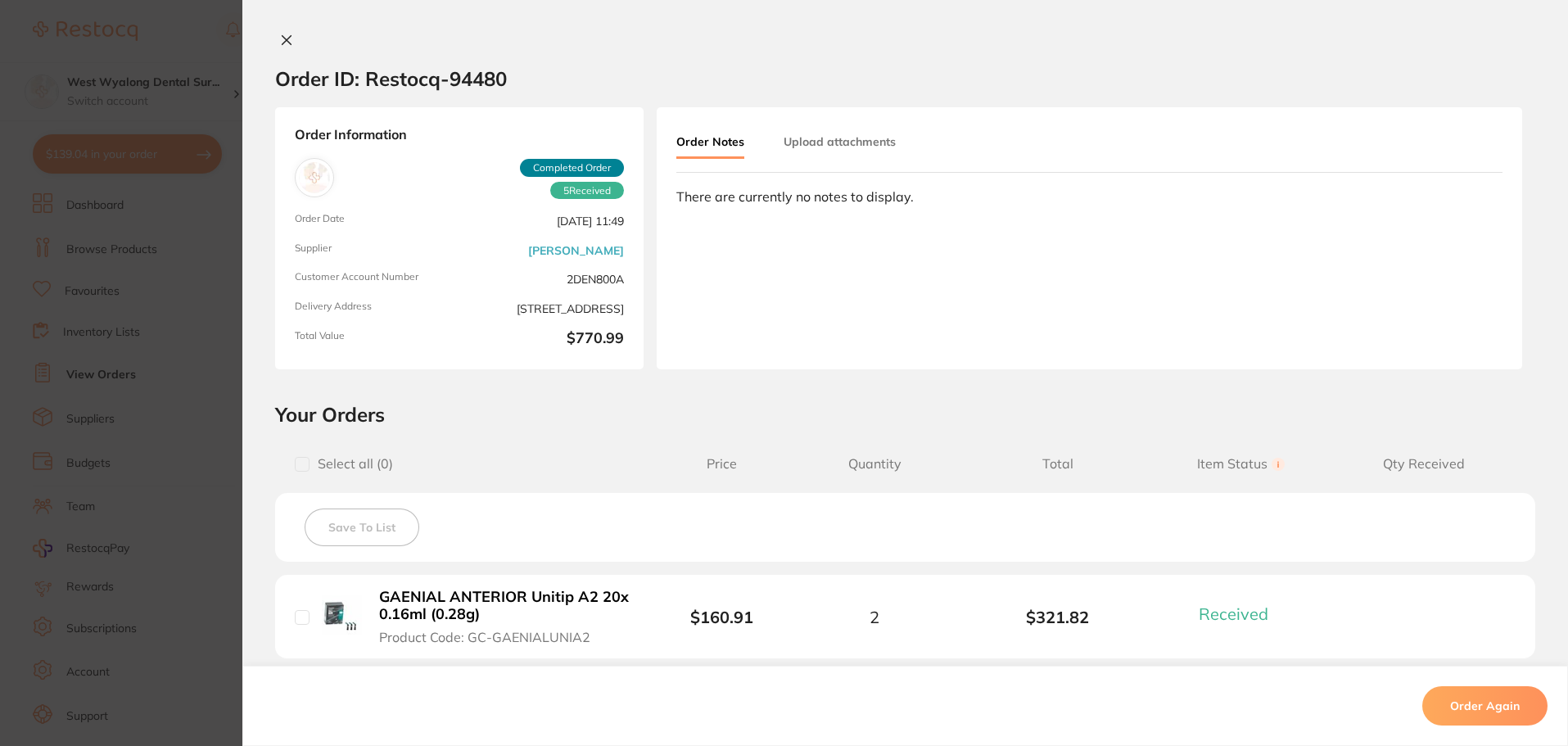
click at [290, 46] on button at bounding box center [287, 41] width 23 height 17
